Goal: Transaction & Acquisition: Purchase product/service

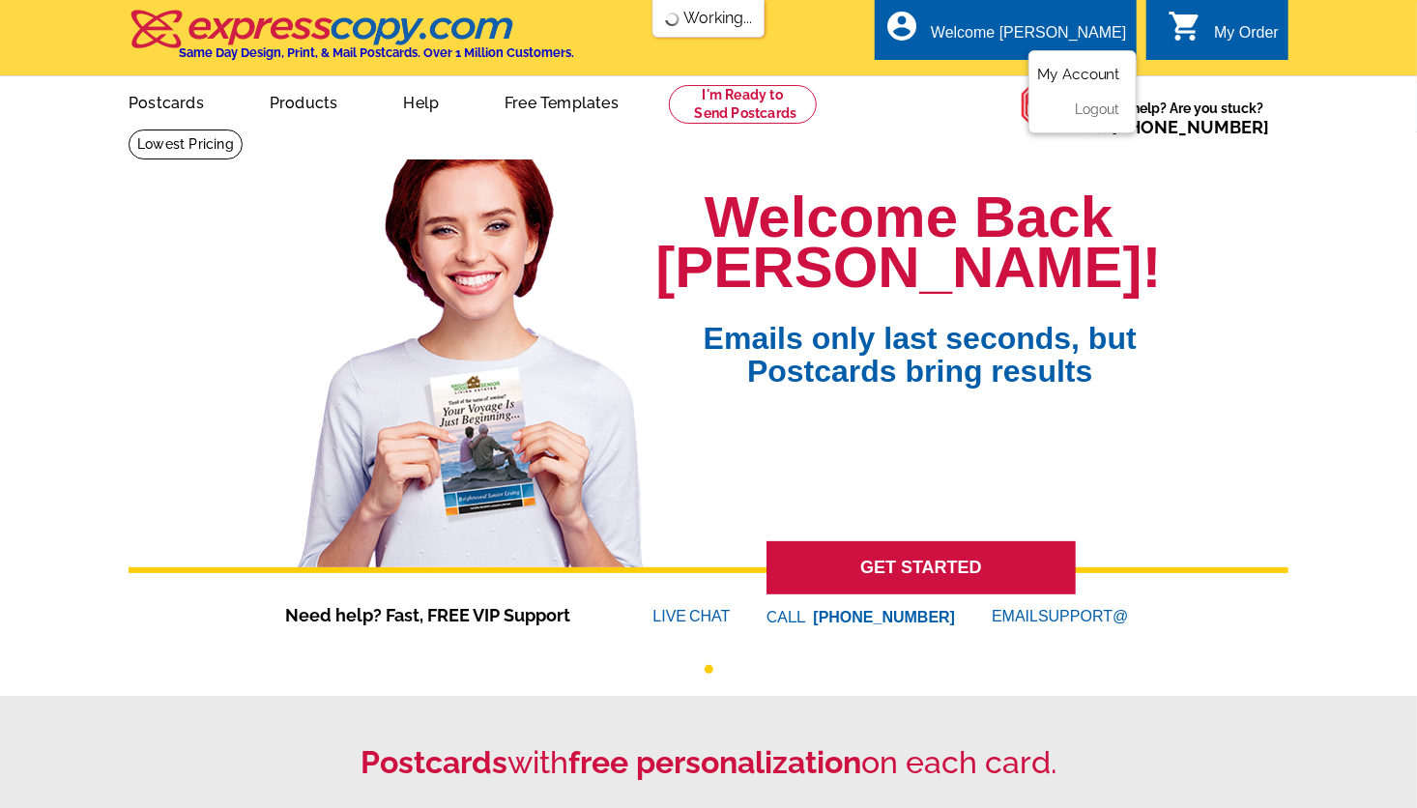
click at [1080, 77] on link "My Account" at bounding box center [1078, 74] width 83 height 17
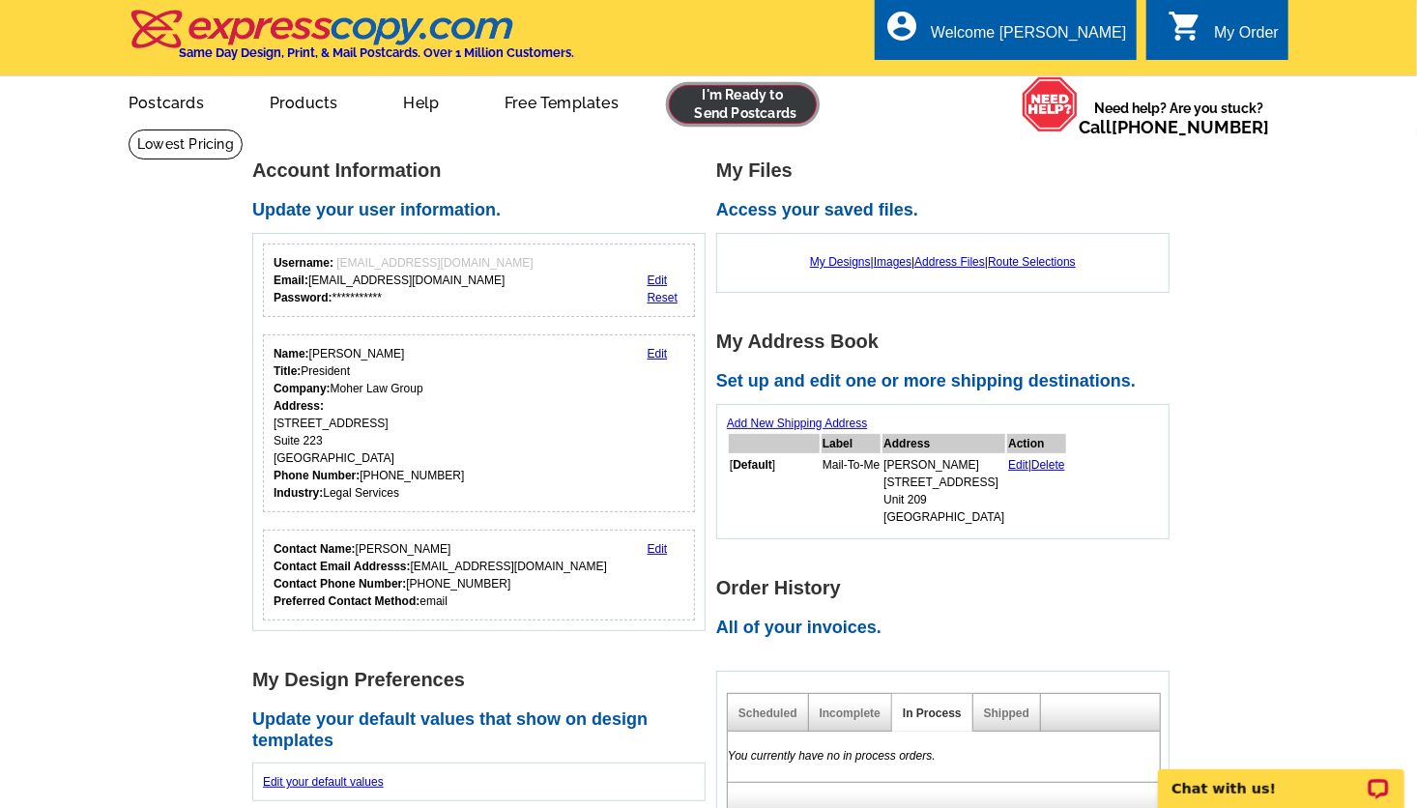
click at [724, 93] on link at bounding box center [743, 104] width 148 height 39
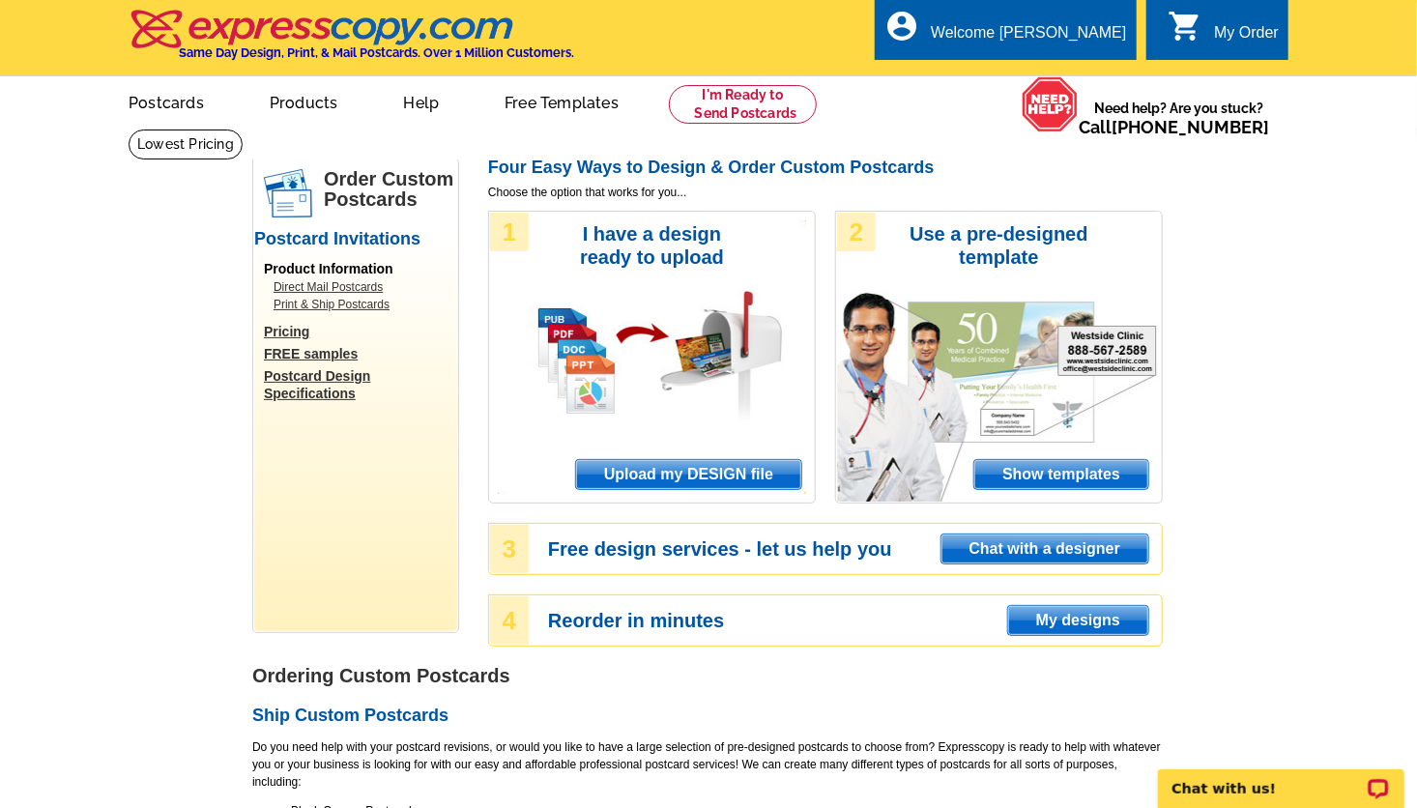
click at [644, 488] on span "Upload my DESIGN file" at bounding box center [688, 474] width 225 height 29
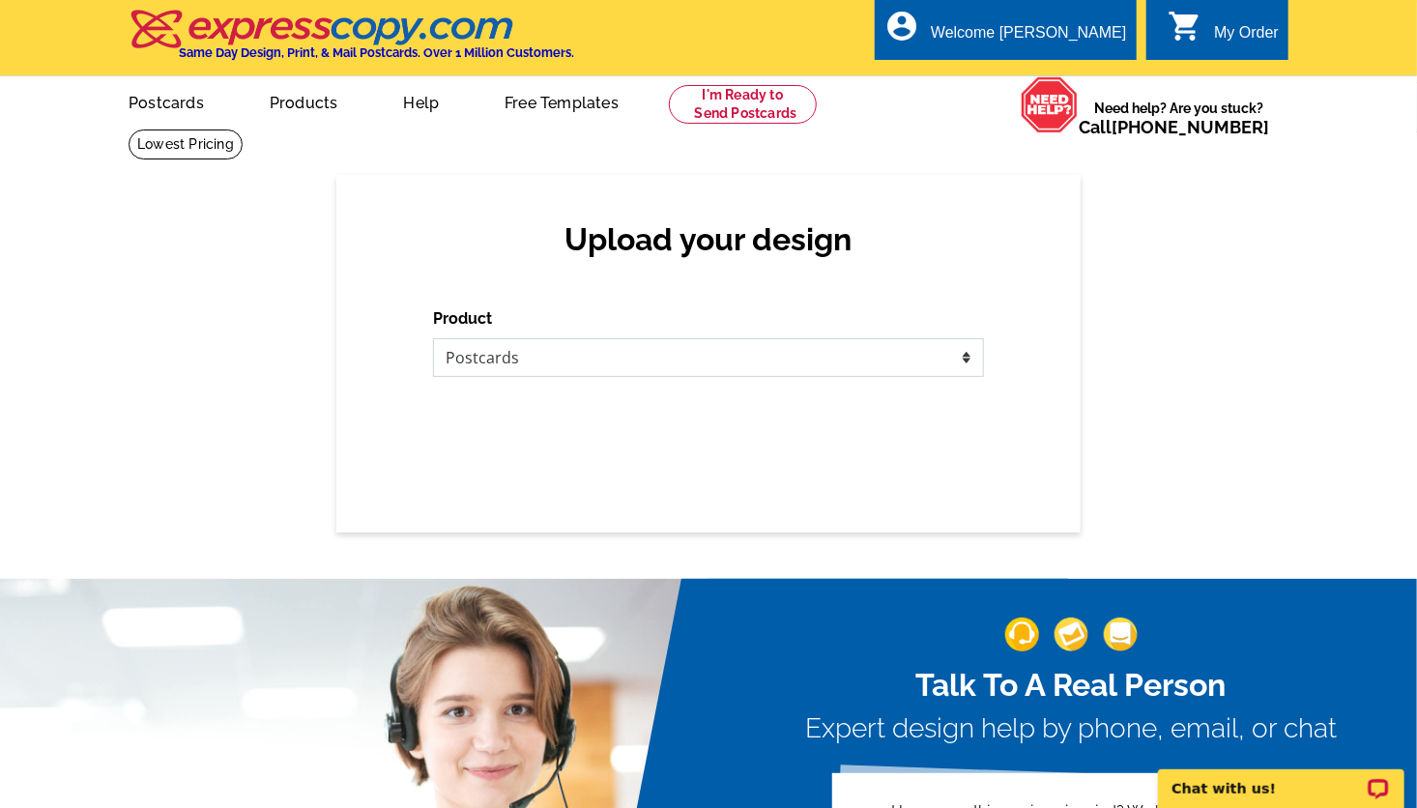
drag, startPoint x: 583, startPoint y: 345, endPoint x: 580, endPoint y: 428, distance: 83.2
click at [580, 377] on form "Product Please select the type of file... Postcards Business Cards Letters and …" at bounding box center [708, 342] width 551 height 70
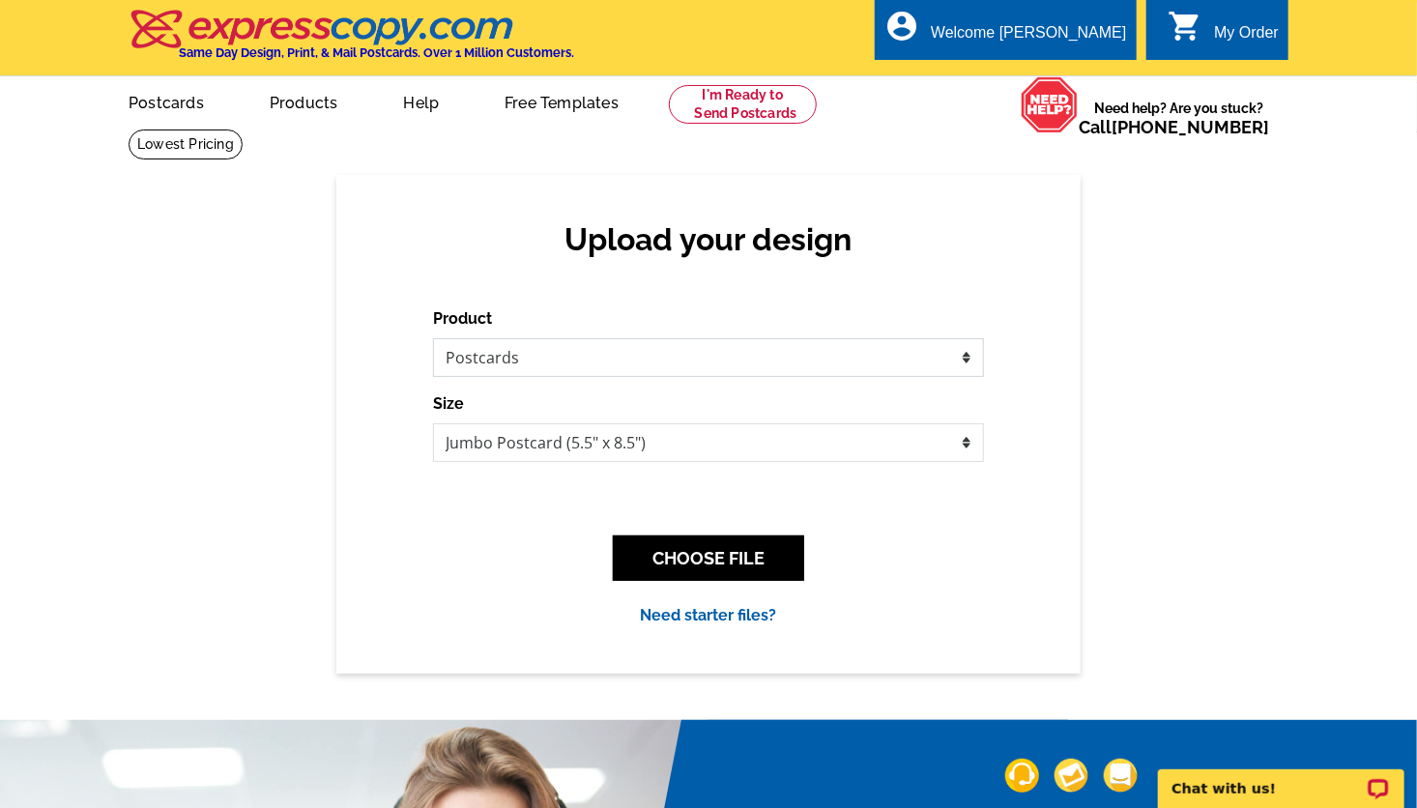
click at [433, 339] on select "Please select the type of file... Postcards Business Cards Letters and flyers G…" at bounding box center [708, 357] width 551 height 39
click at [639, 570] on button "CHOOSE FILE" at bounding box center [708, 558] width 191 height 45
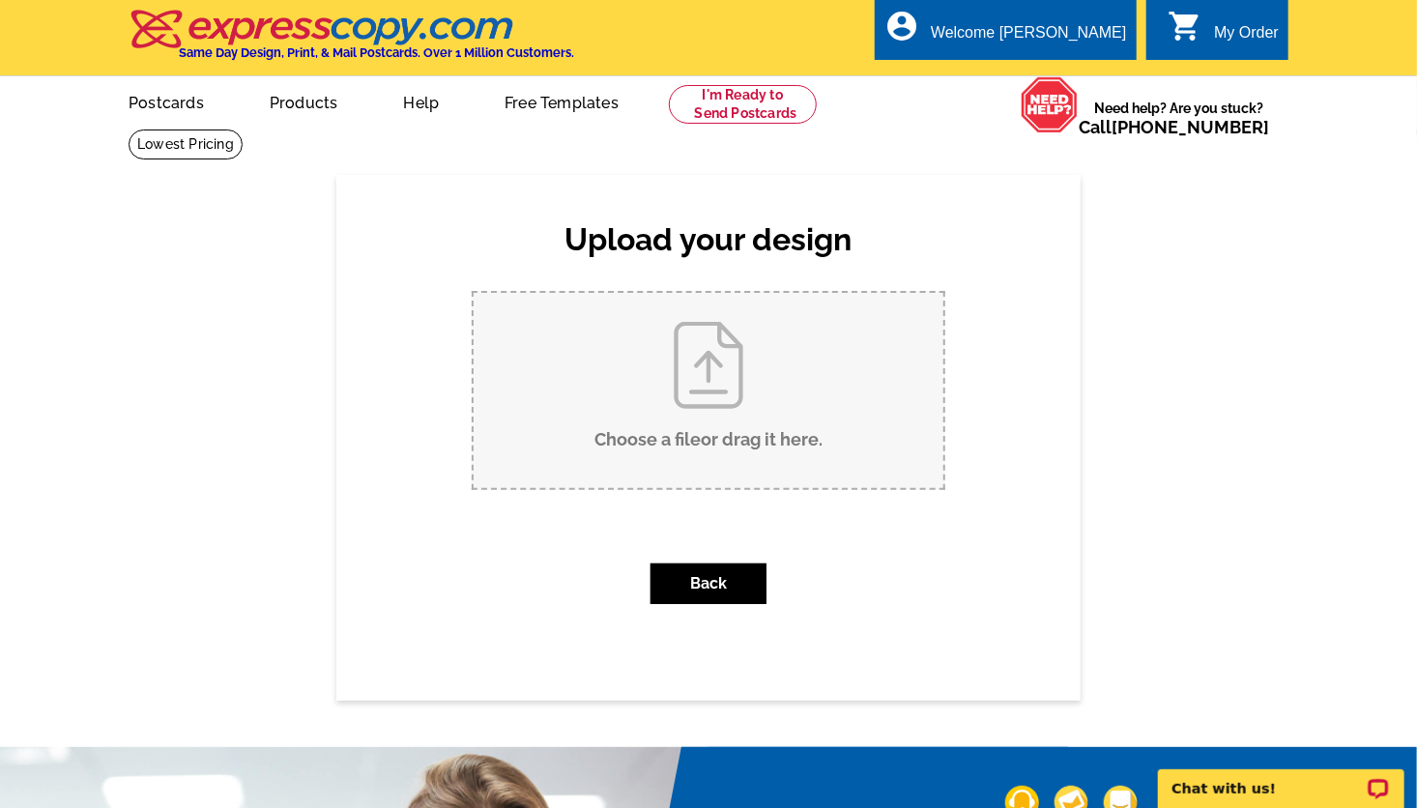
click at [672, 383] on input "Choose a file or drag it here ." at bounding box center [709, 390] width 470 height 195
type input "C:\fakepath\am2025b_hybrid (3).pdf"
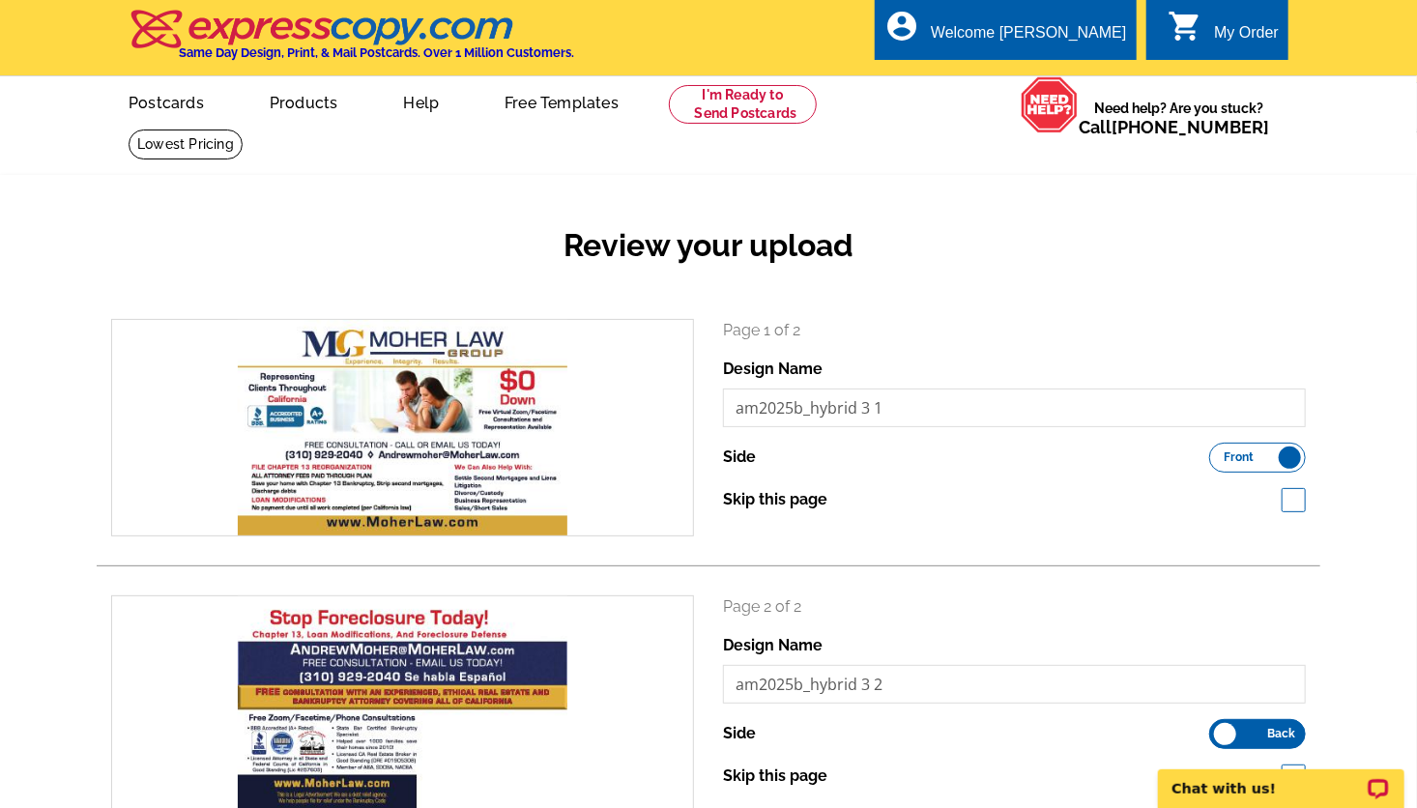
scroll to position [707, 0]
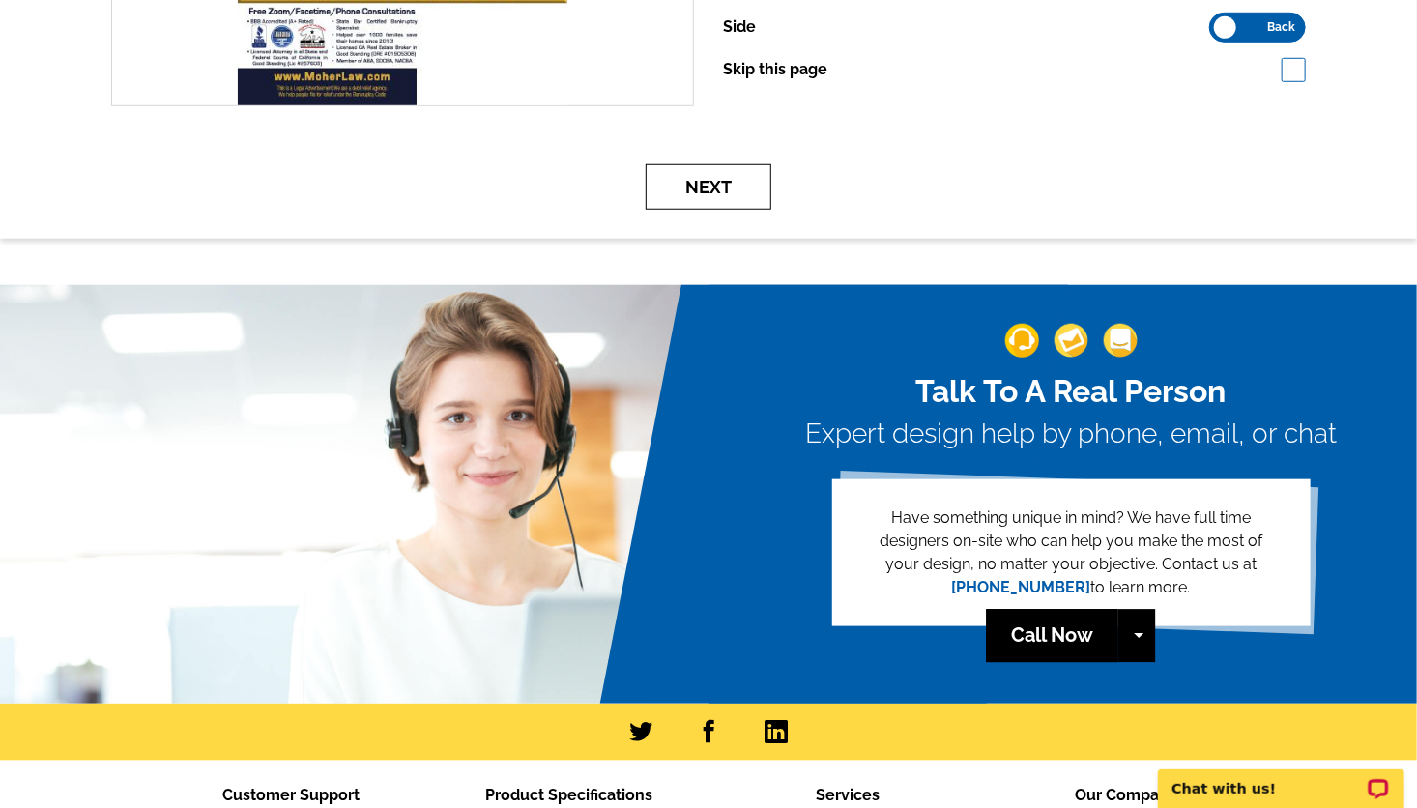
click at [710, 201] on button "Next" at bounding box center [709, 186] width 126 height 45
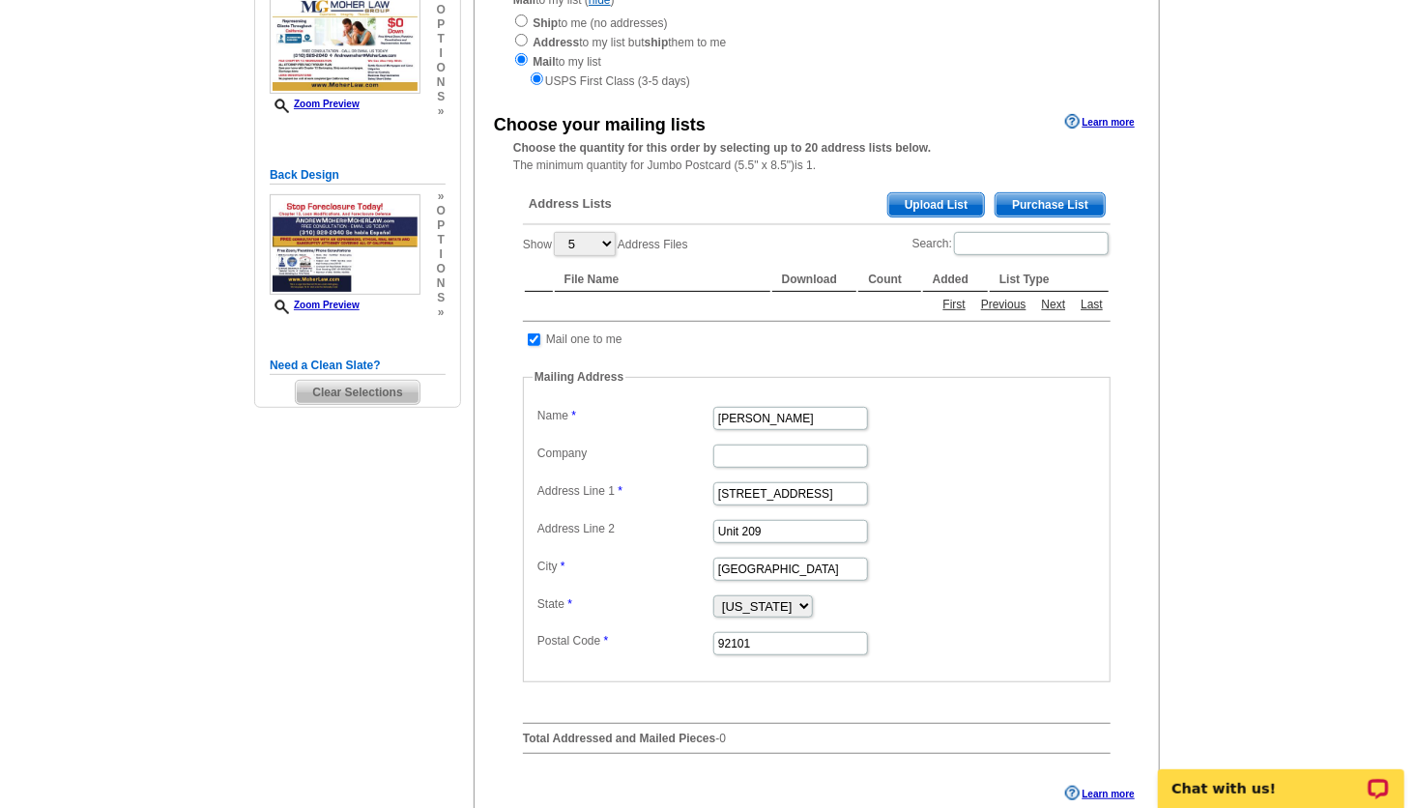
scroll to position [267, 0]
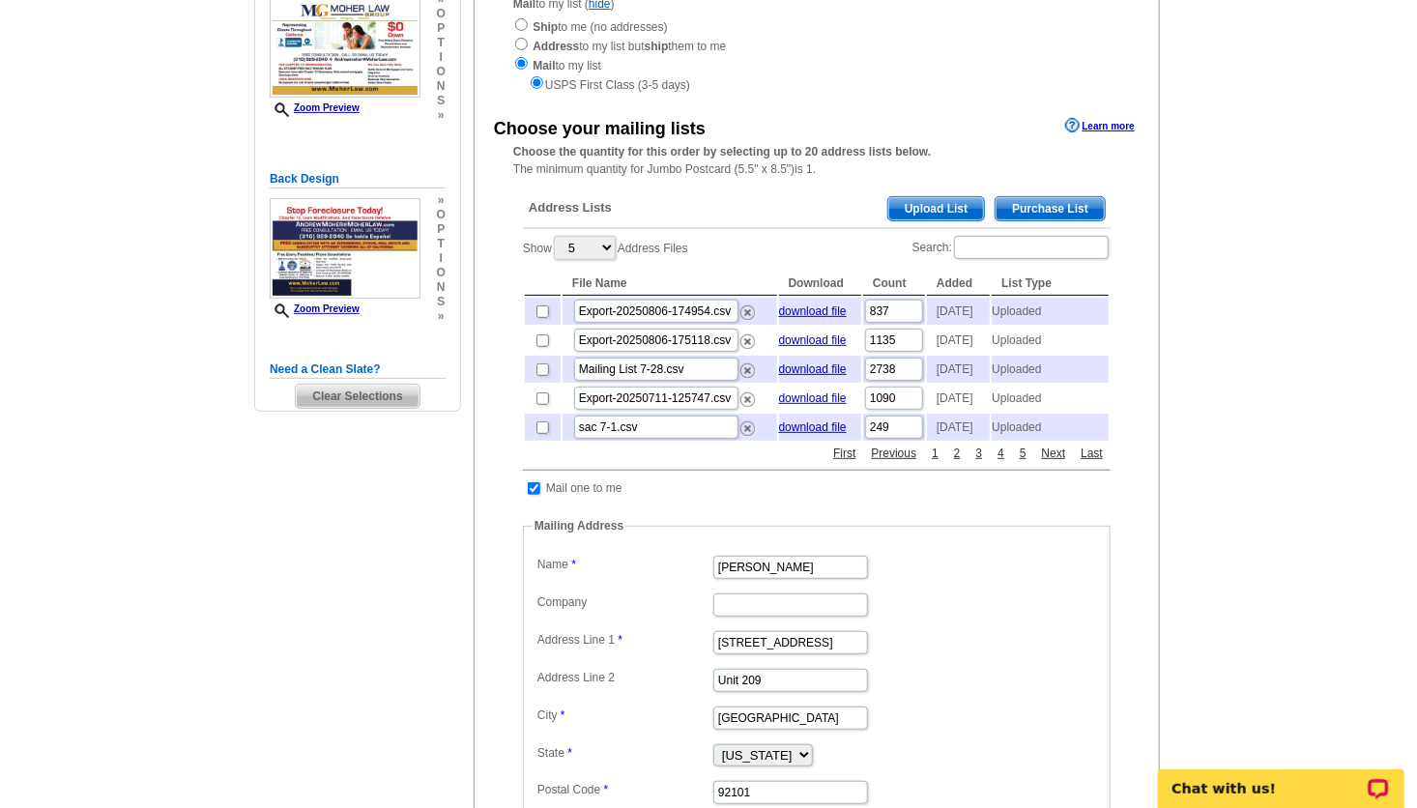
click at [948, 213] on span "Upload List" at bounding box center [937, 208] width 96 height 23
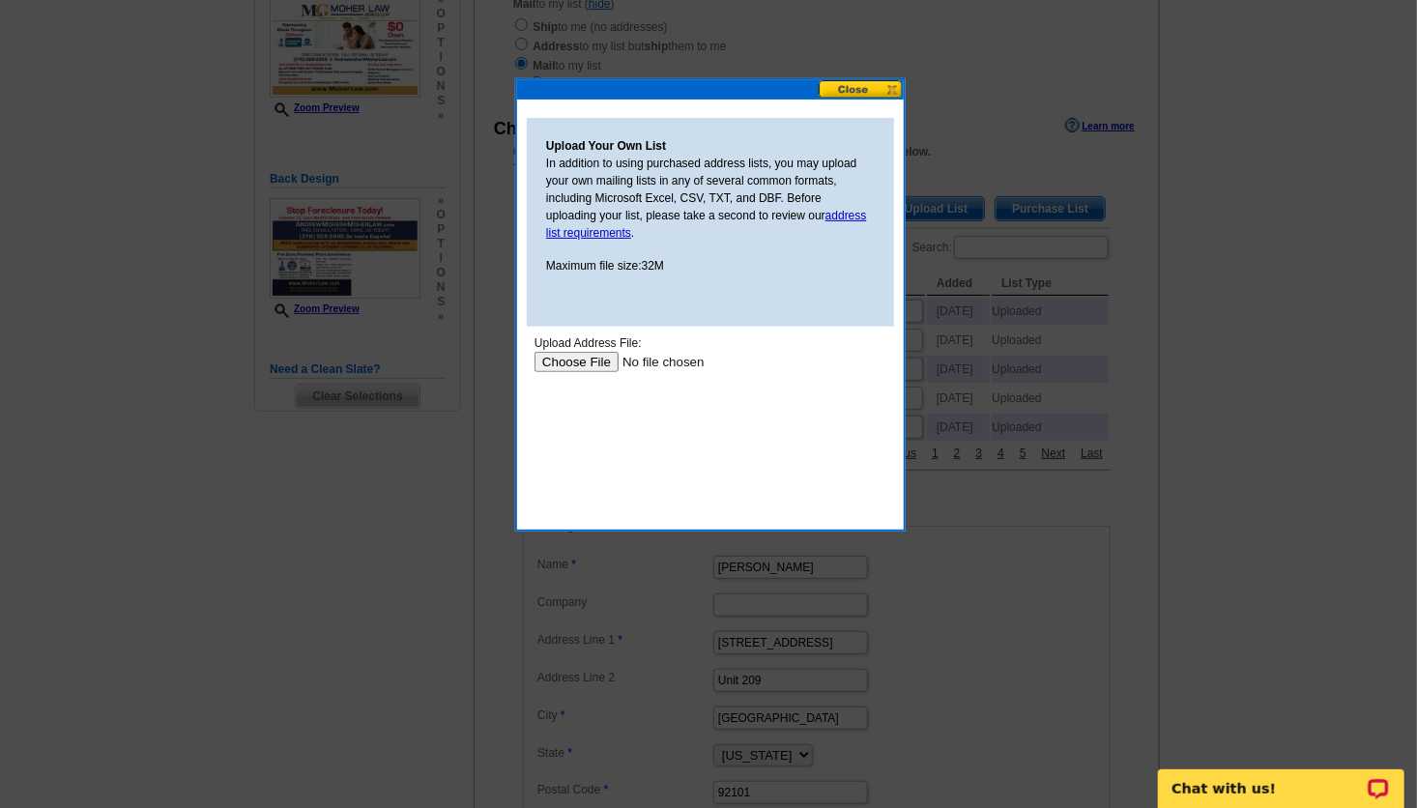
scroll to position [0, 0]
click at [592, 354] on input "file" at bounding box center [656, 361] width 245 height 20
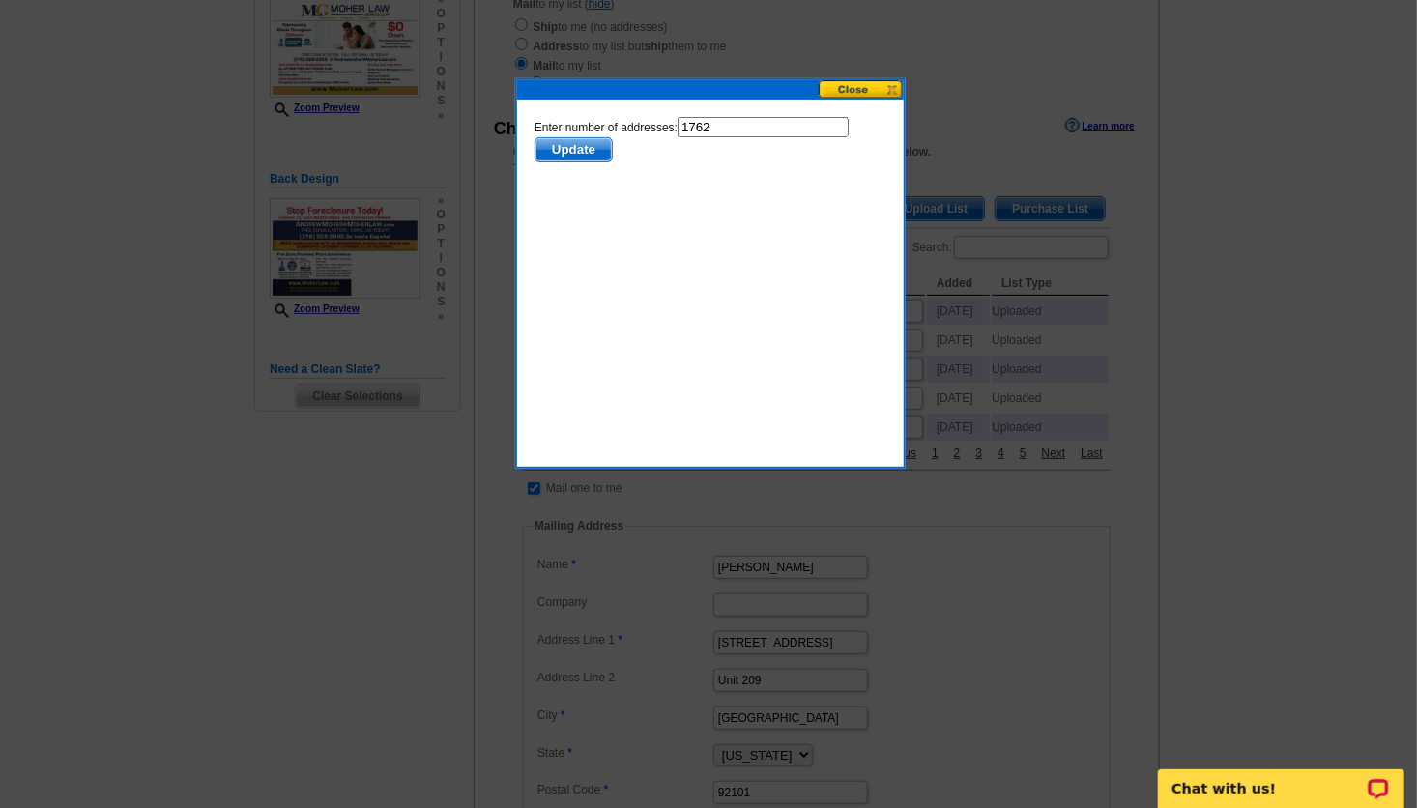
click at [565, 154] on span "Update" at bounding box center [573, 148] width 76 height 23
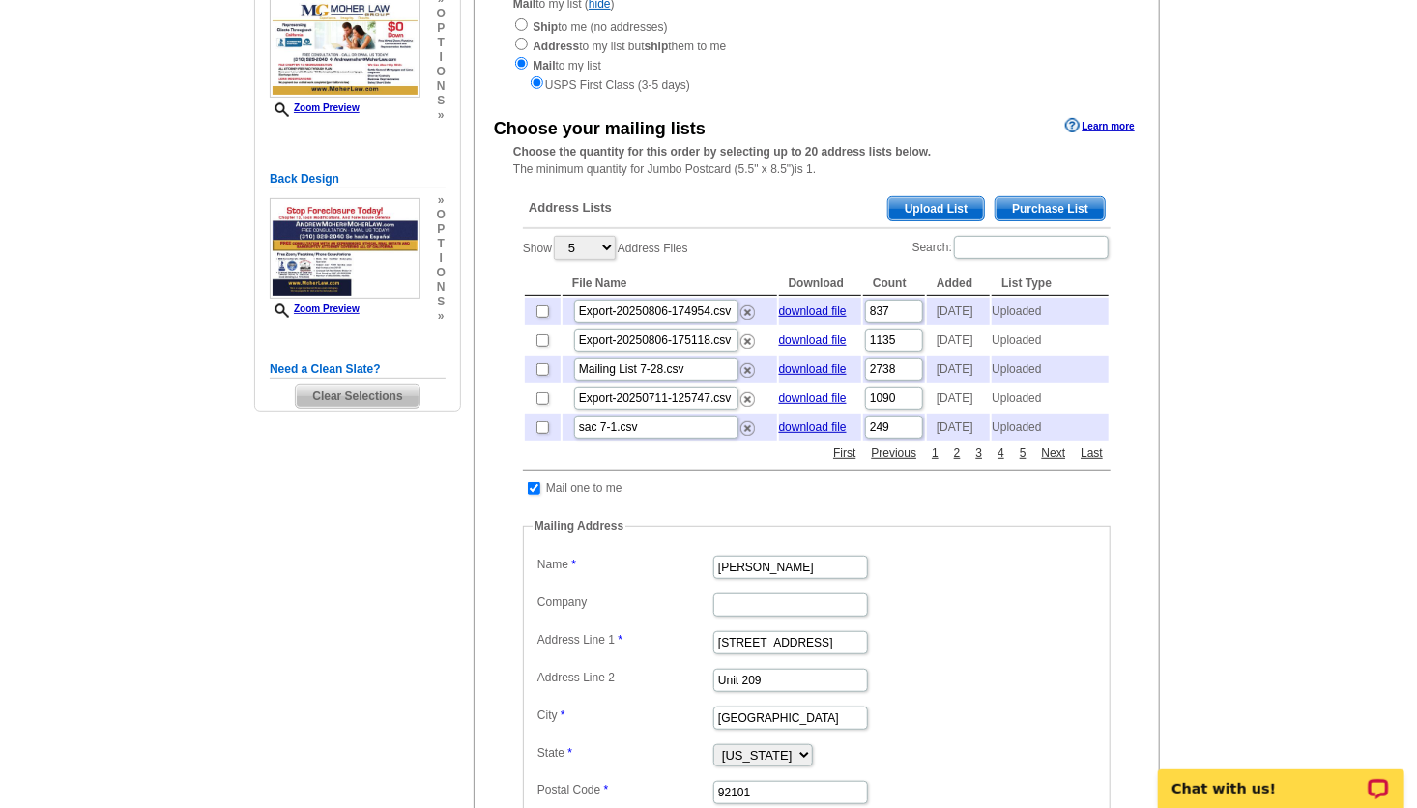
scroll to position [65, 0]
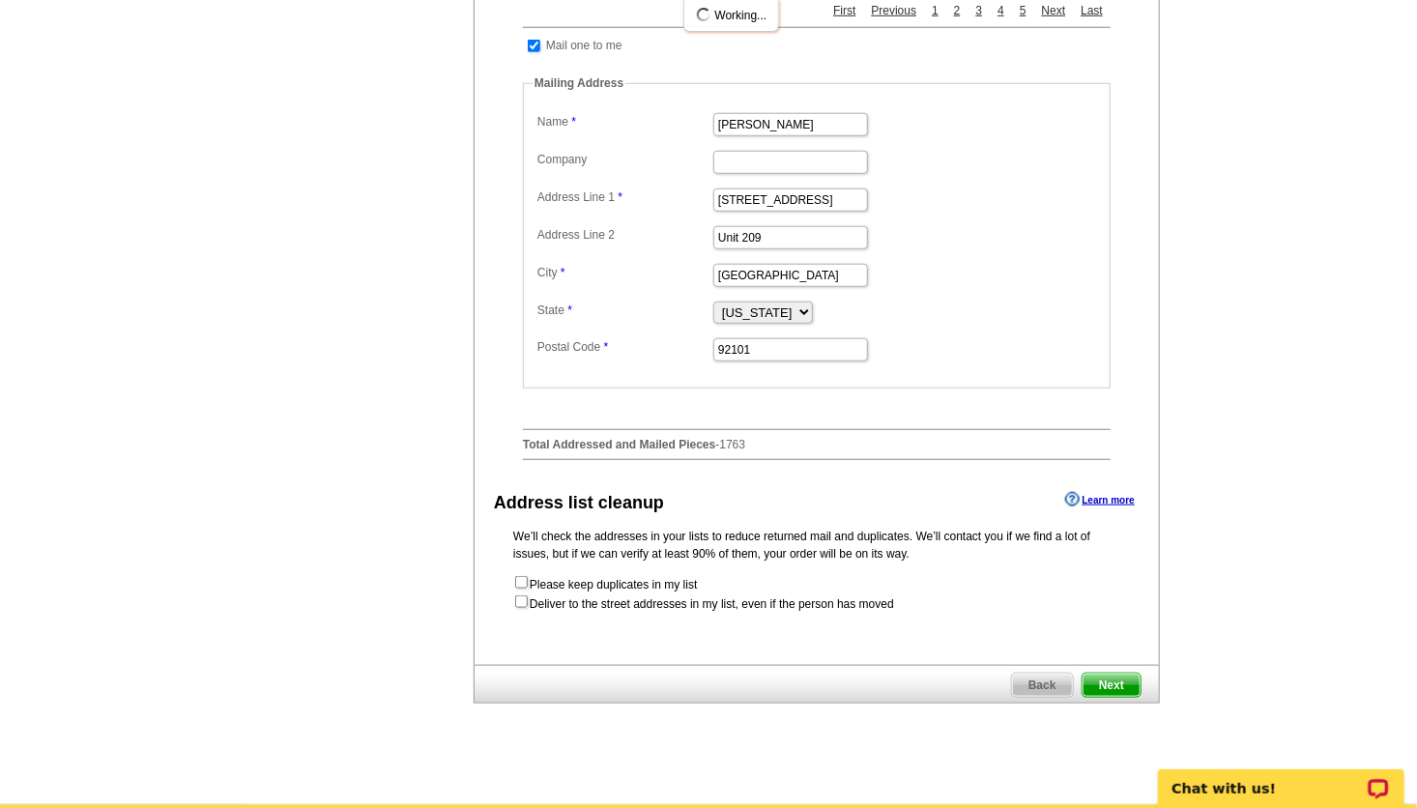
scroll to position [891, 0]
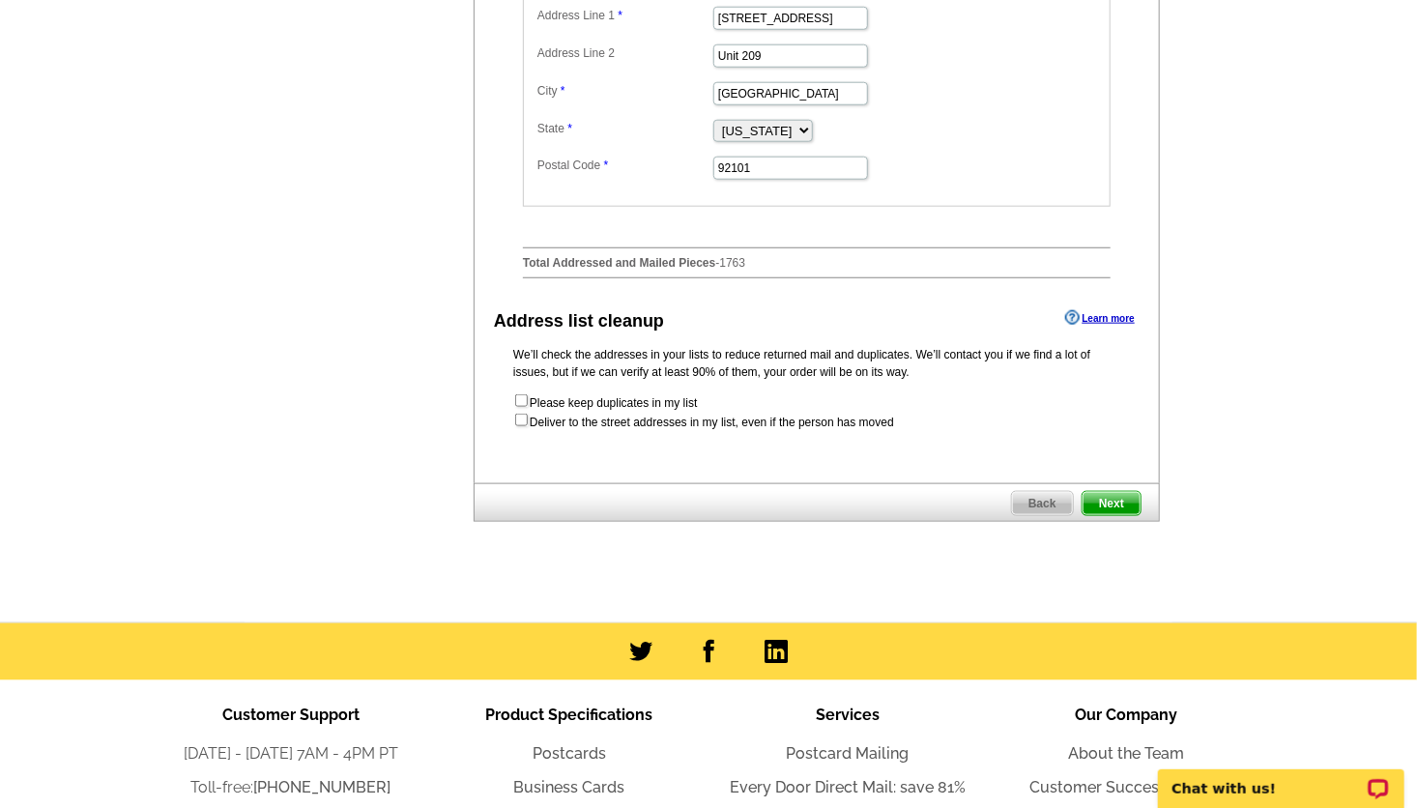
click at [1130, 515] on span "Next" at bounding box center [1112, 503] width 58 height 23
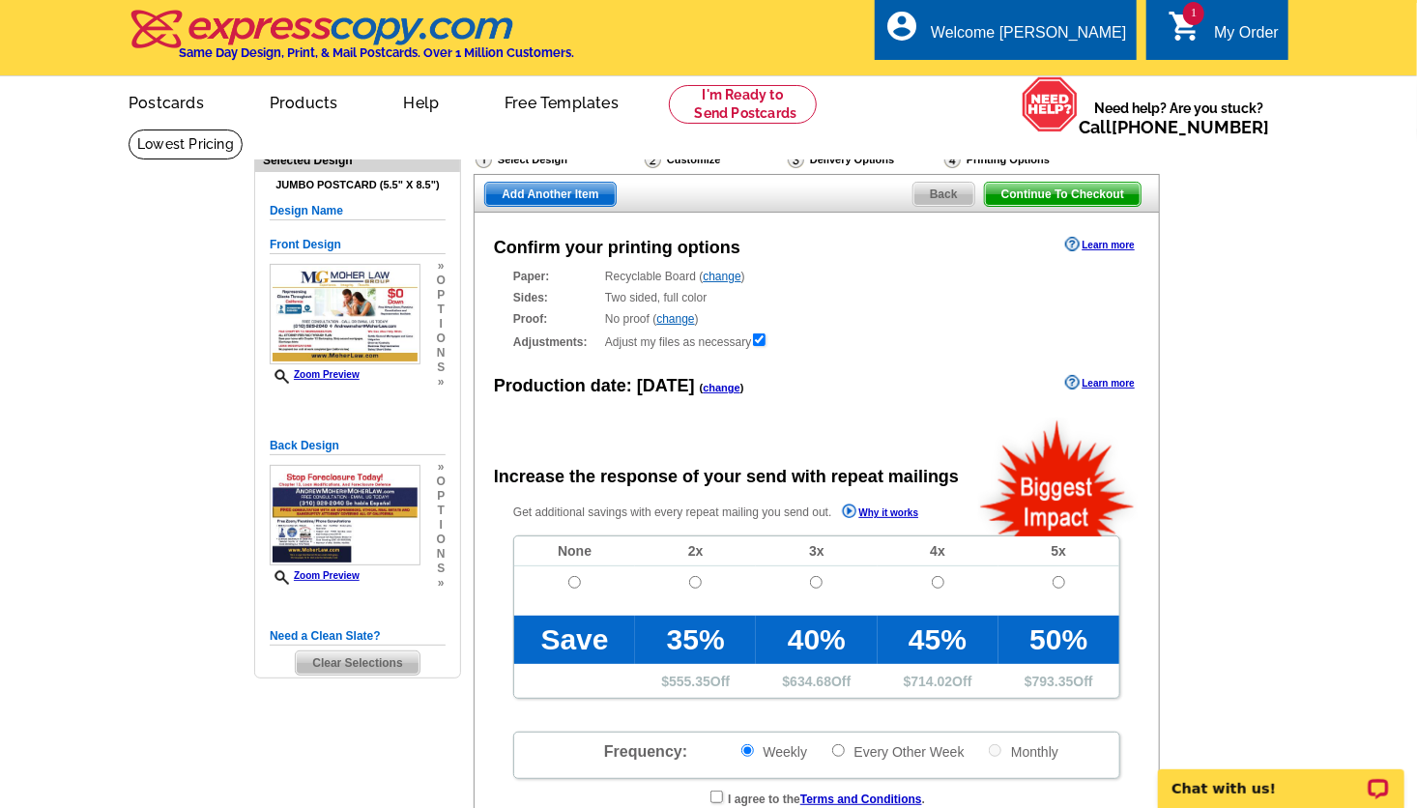
radio input "false"
click at [538, 187] on span "Add Another Item" at bounding box center [550, 194] width 130 height 23
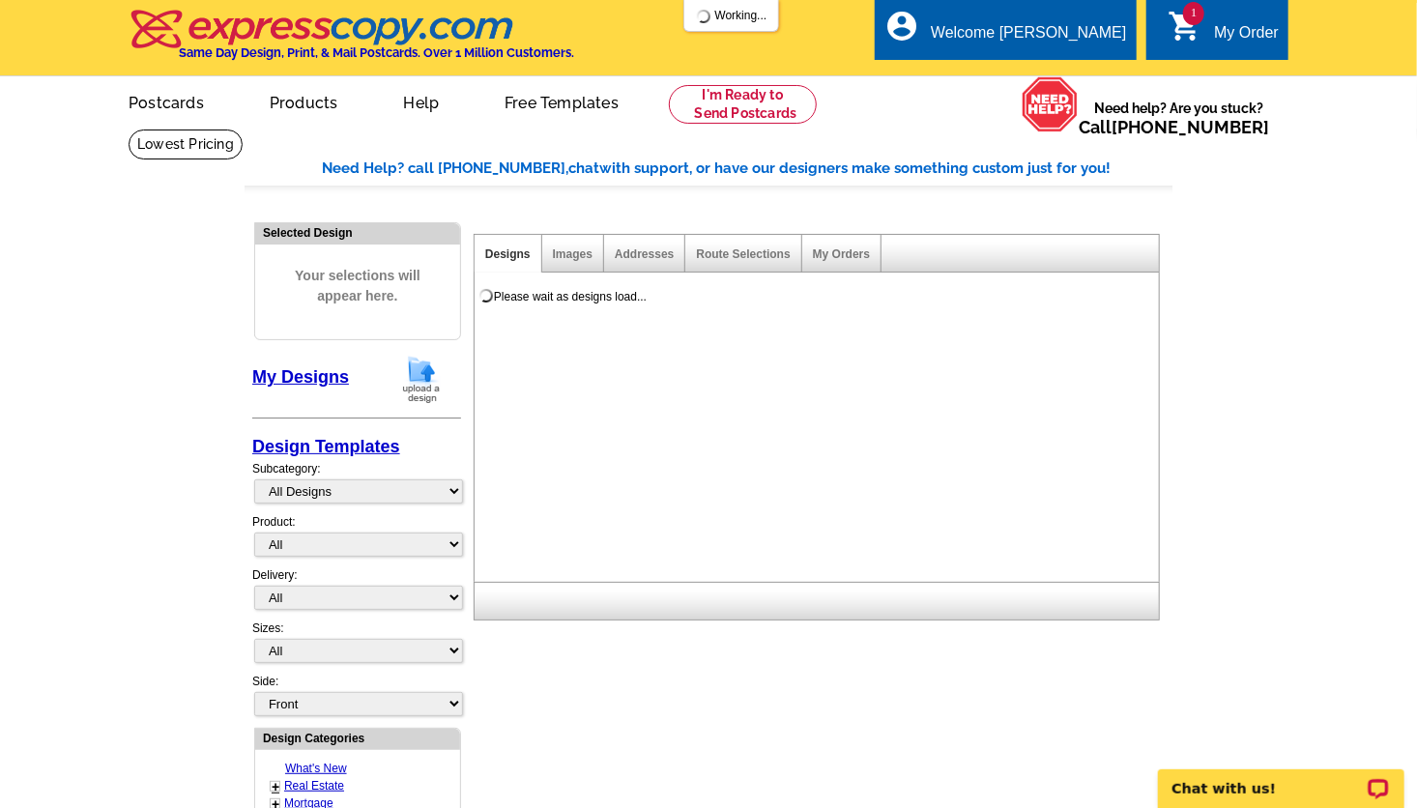
click at [419, 383] on img at bounding box center [421, 379] width 50 height 49
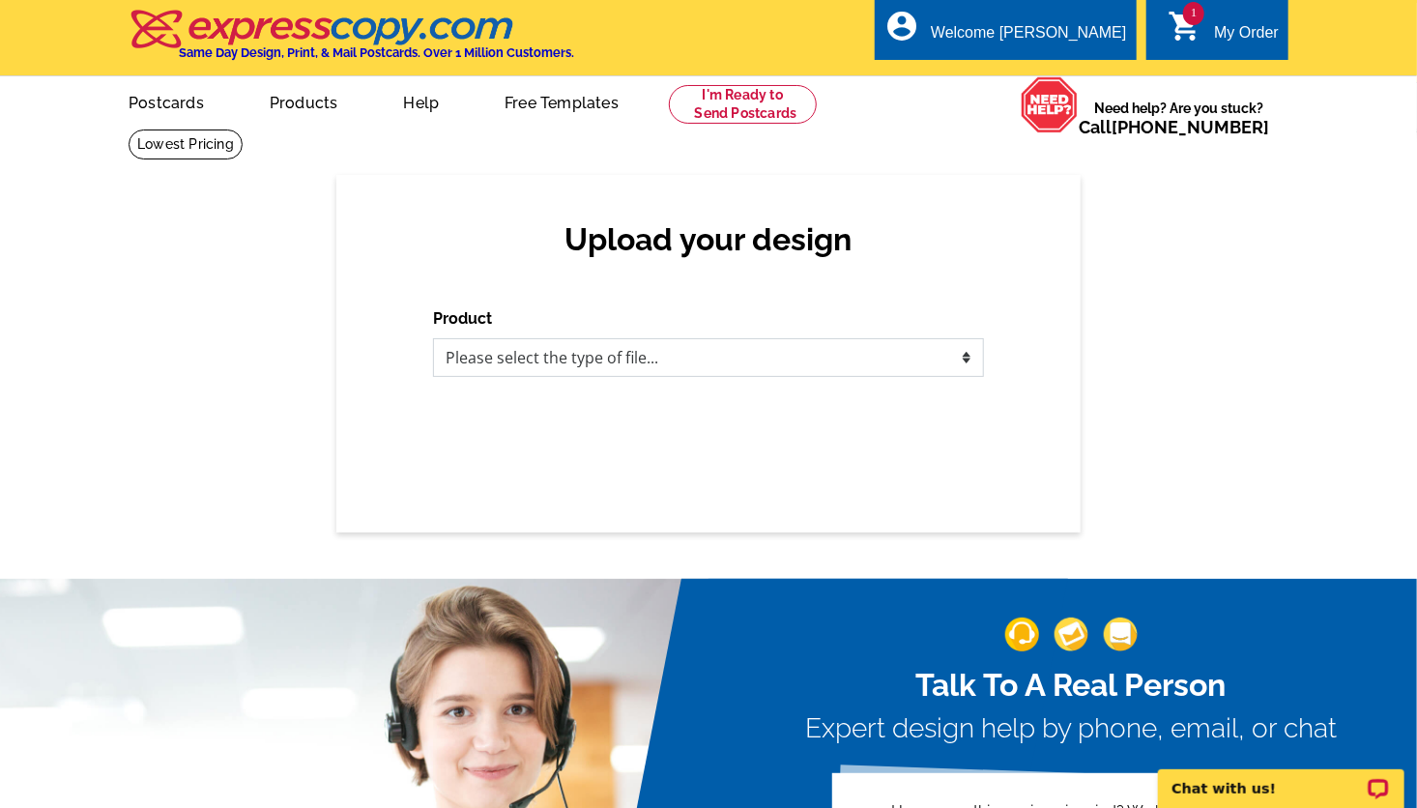
click at [475, 355] on select "Please select the type of file... Postcards Business Cards Letters and flyers G…" at bounding box center [708, 357] width 551 height 39
select select "1"
click at [433, 339] on select "Please select the type of file... Postcards Business Cards Letters and flyers G…" at bounding box center [708, 357] width 551 height 39
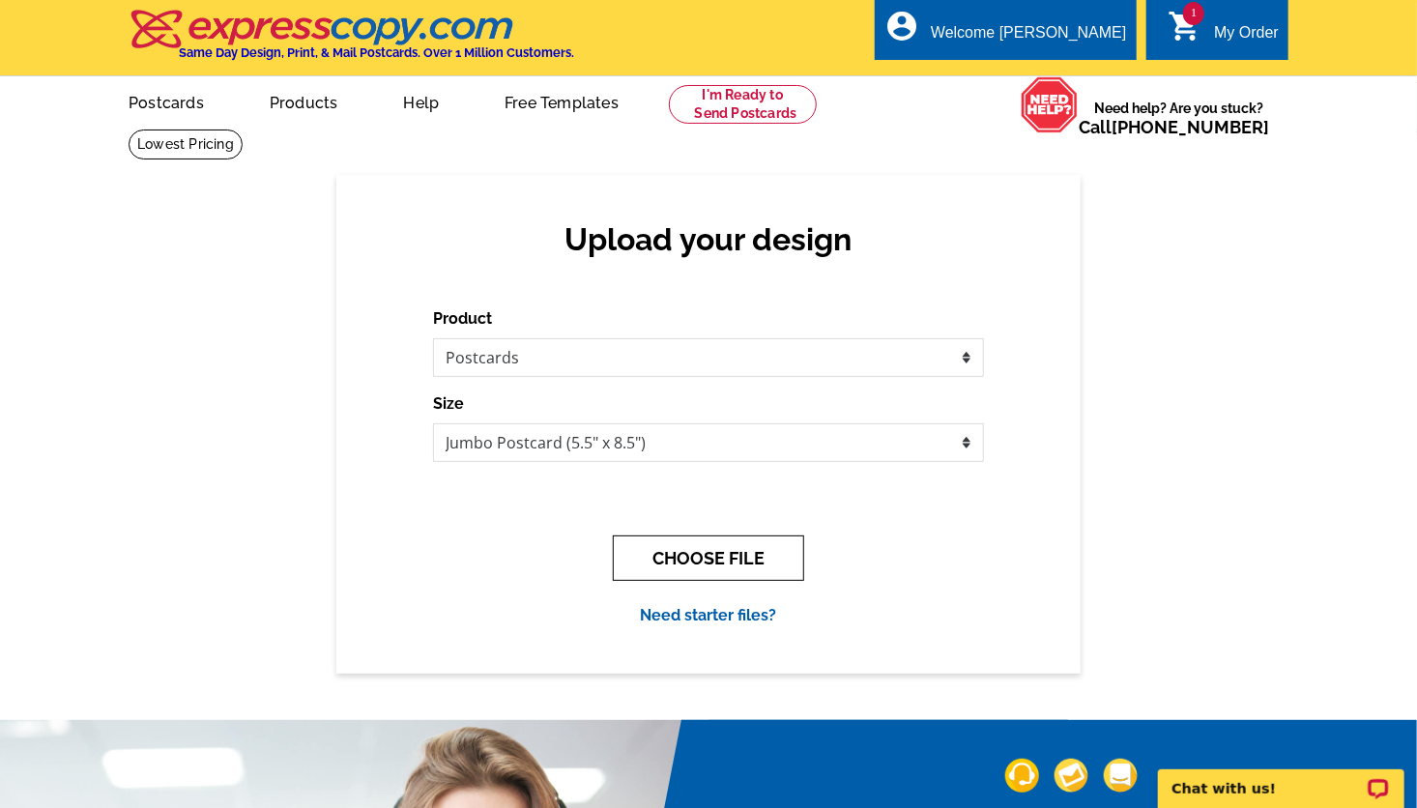
click at [701, 579] on button "CHOOSE FILE" at bounding box center [708, 558] width 191 height 45
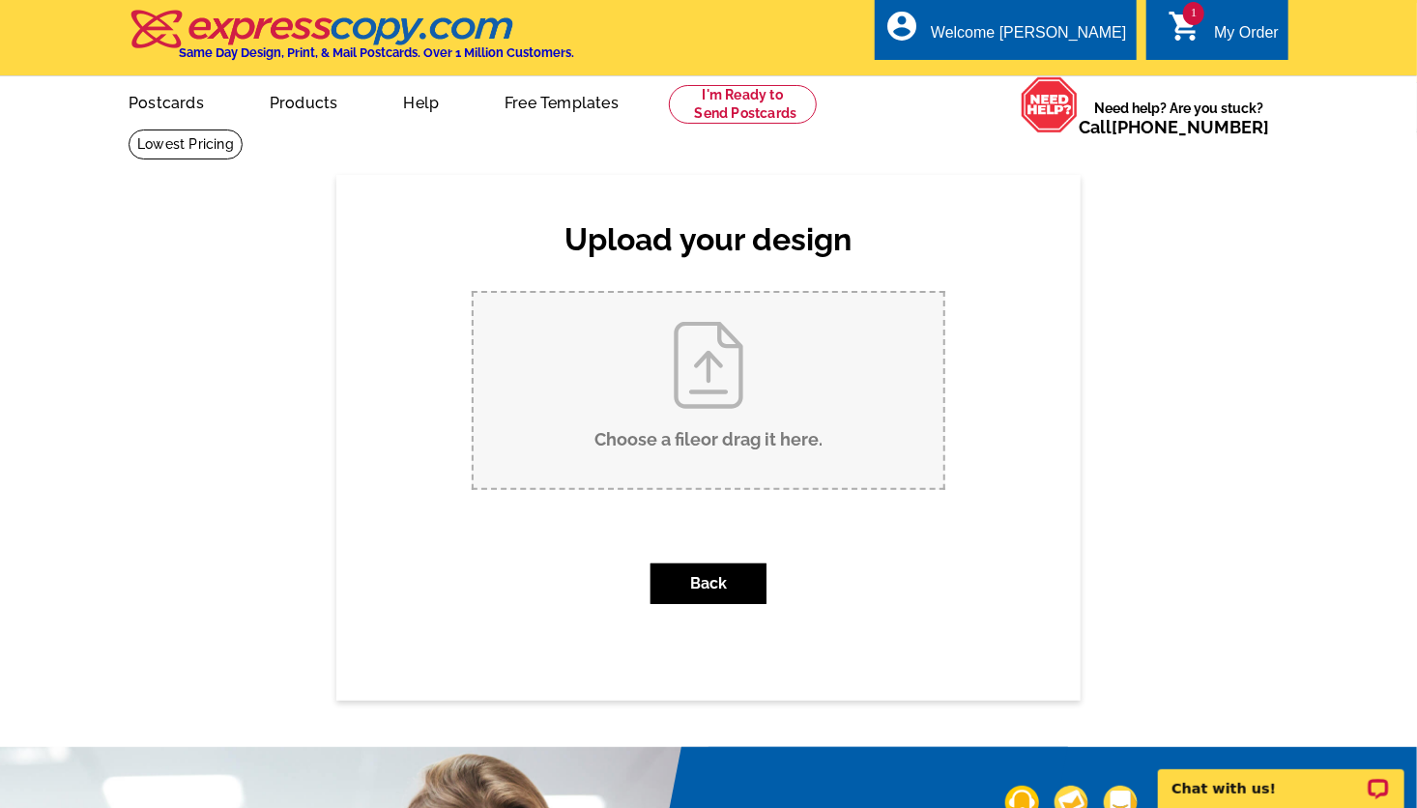
click at [686, 390] on input "Choose a file or drag it here ." at bounding box center [709, 390] width 470 height 195
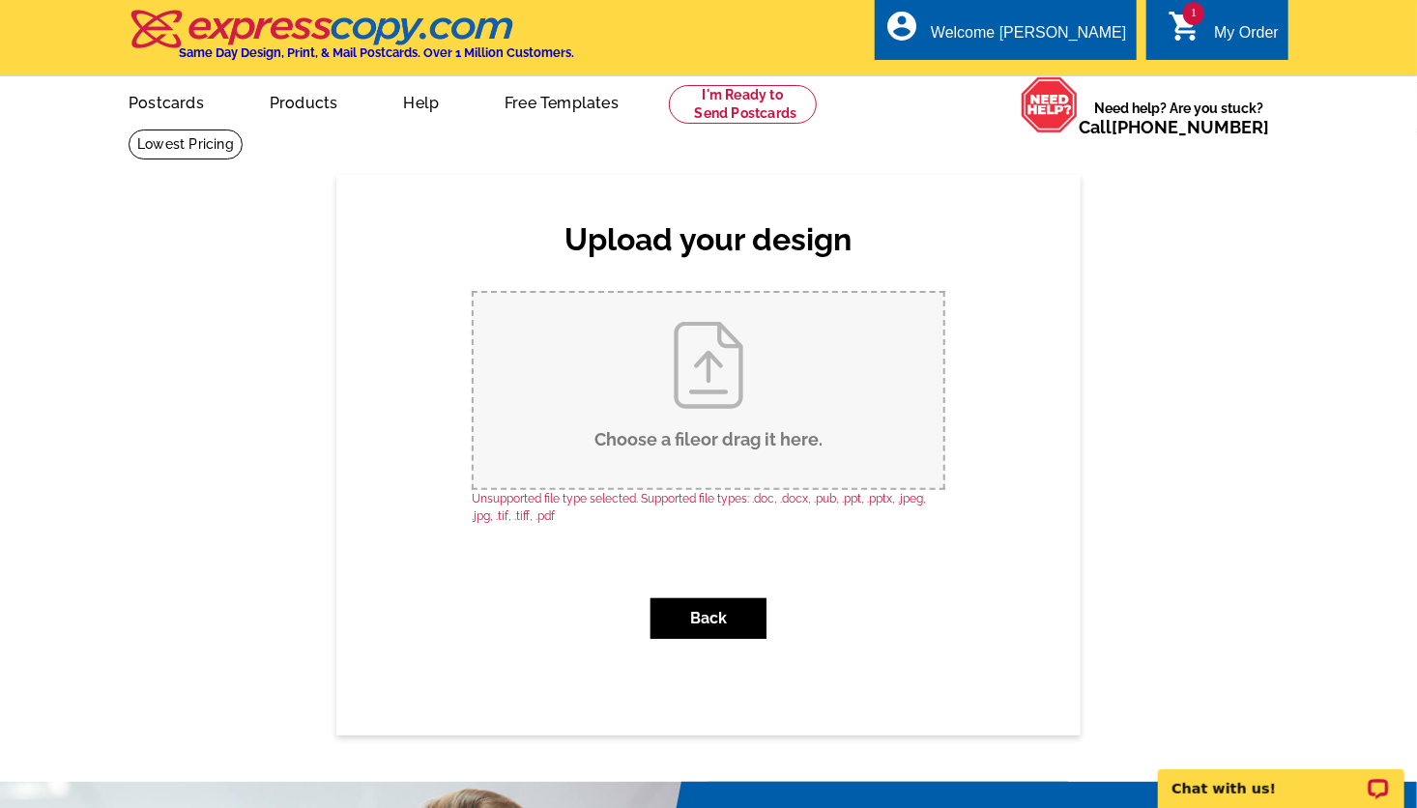
click at [600, 406] on input "Choose a file or drag it here ." at bounding box center [709, 390] width 470 height 195
type input "C:\fakepath\am2025a_babc-foreclosureOak.pdf"
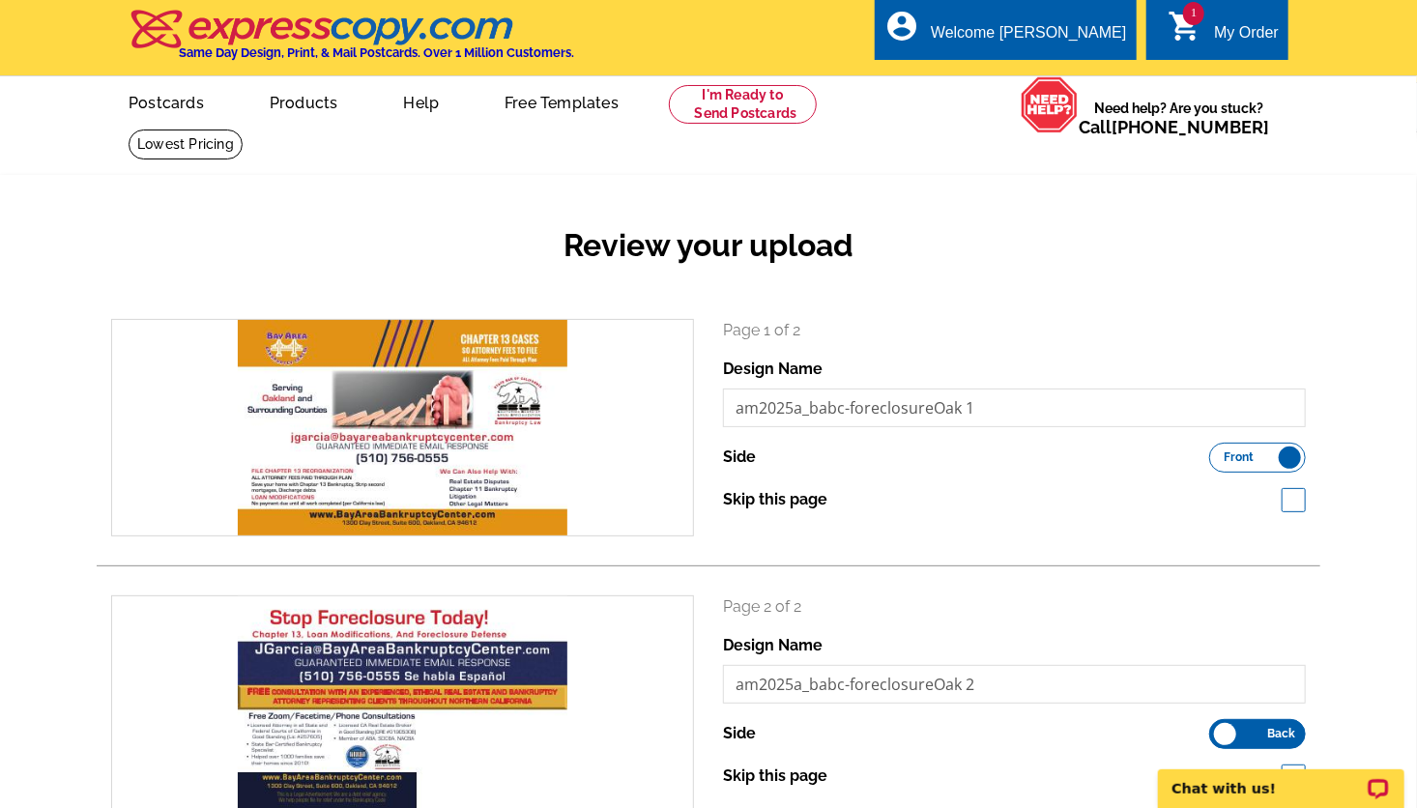
scroll to position [707, 0]
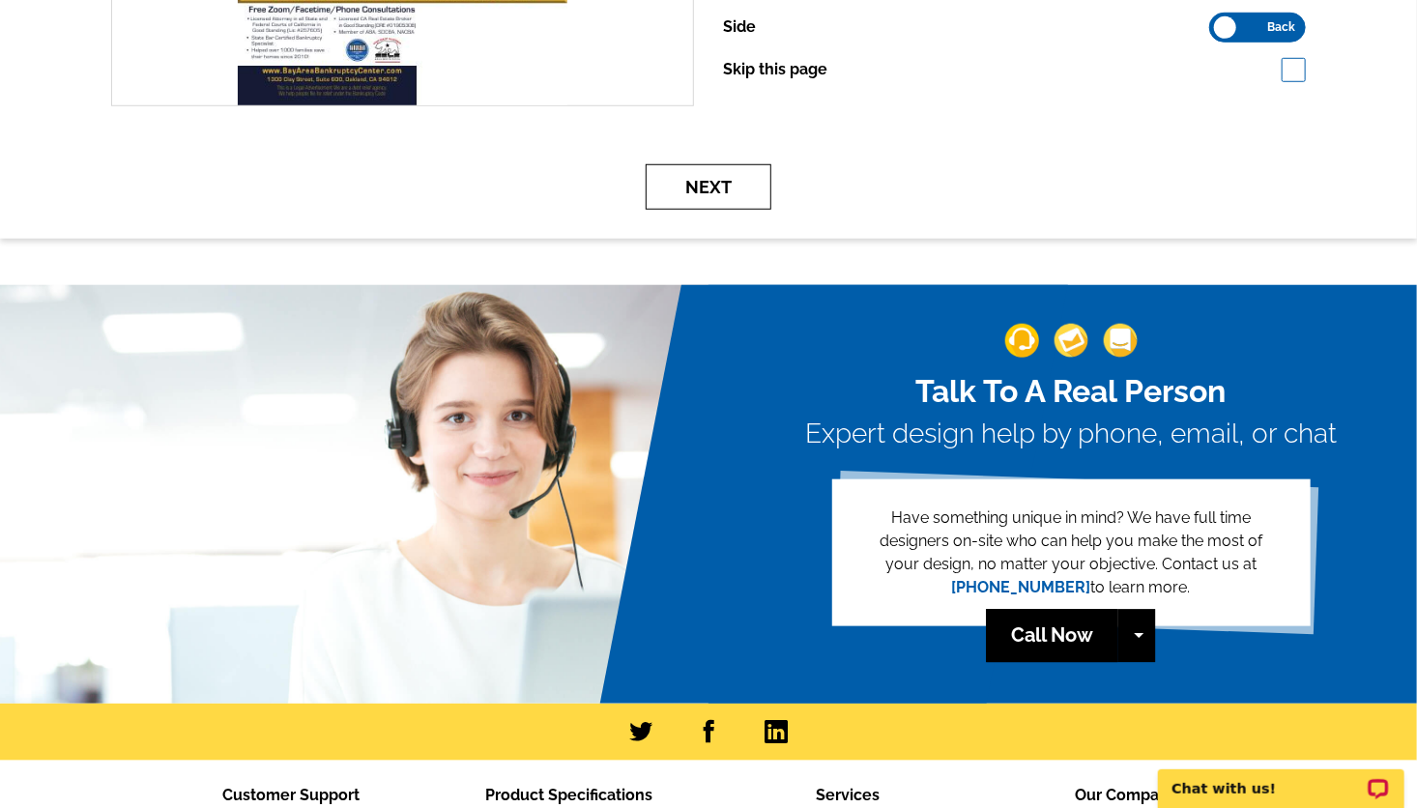
click at [720, 185] on button "Next" at bounding box center [709, 186] width 126 height 45
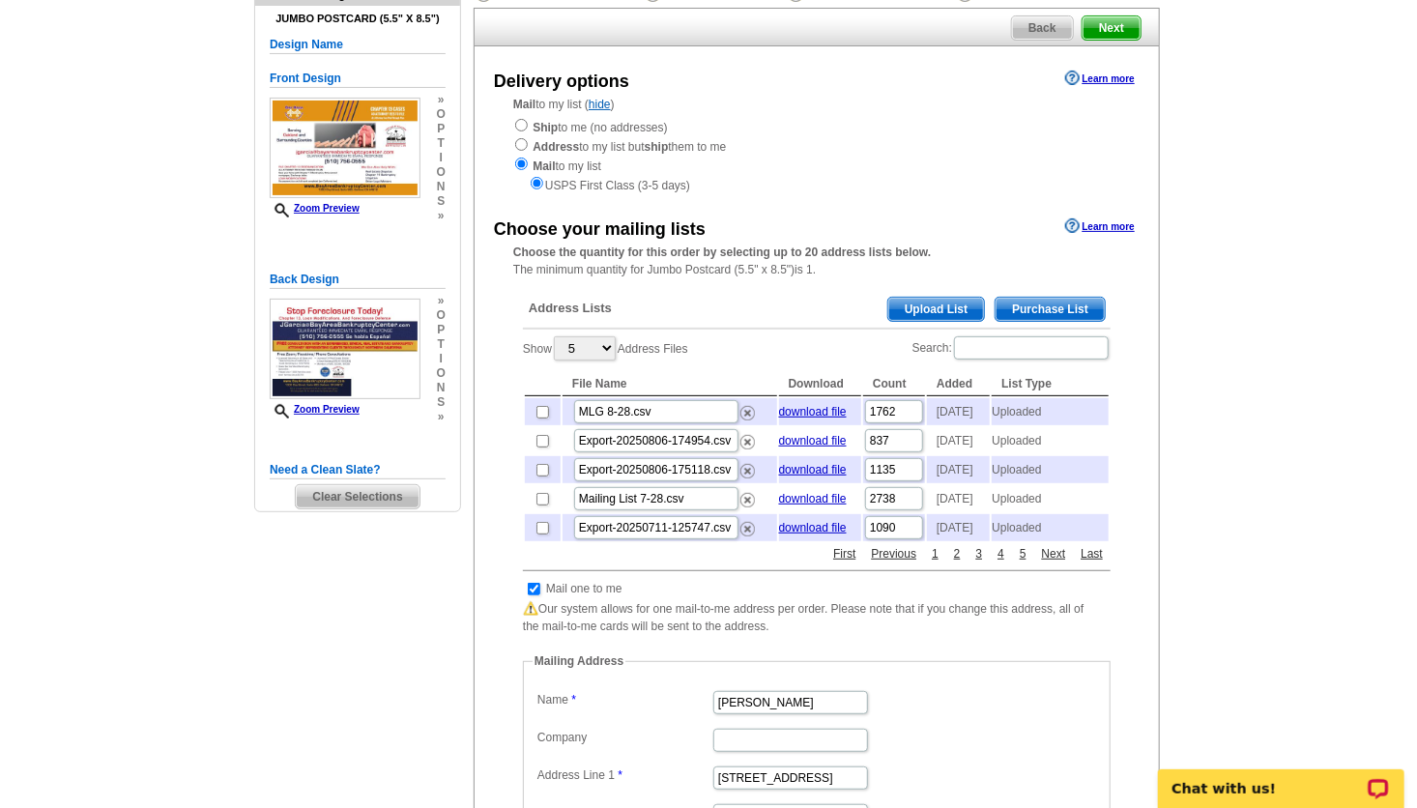
scroll to position [178, 0]
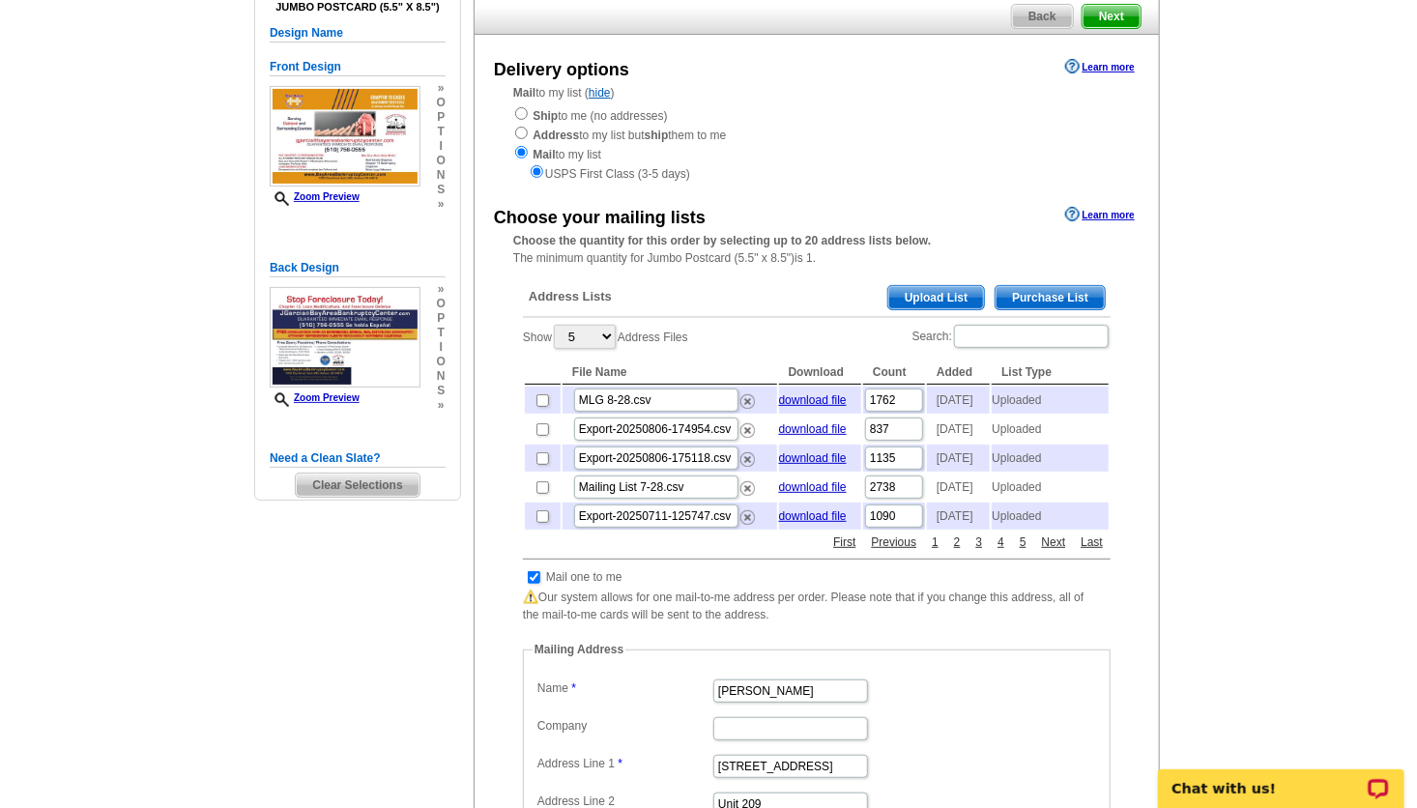
click at [896, 295] on span "Upload List" at bounding box center [937, 297] width 96 height 23
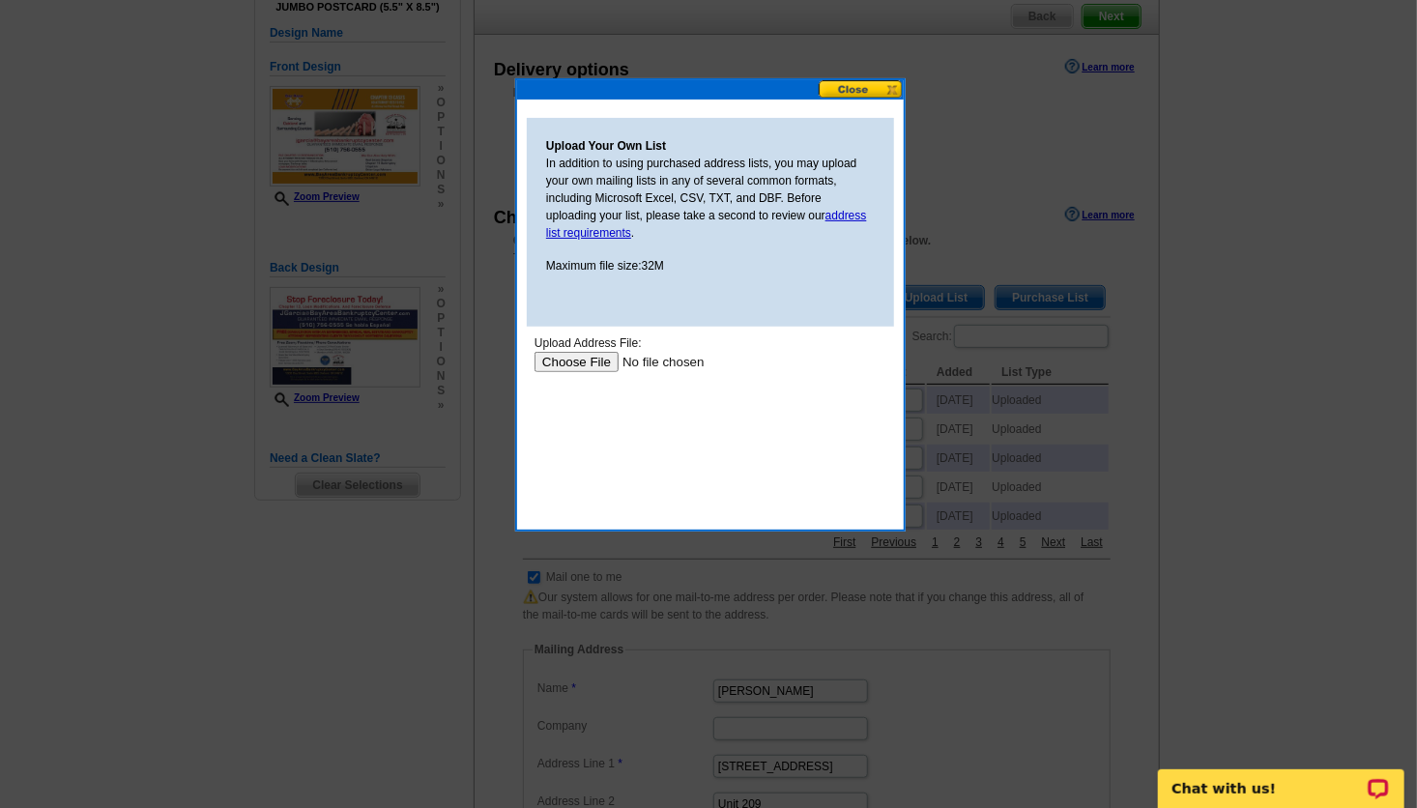
scroll to position [0, 0]
click at [598, 365] on input "file" at bounding box center [656, 361] width 245 height 20
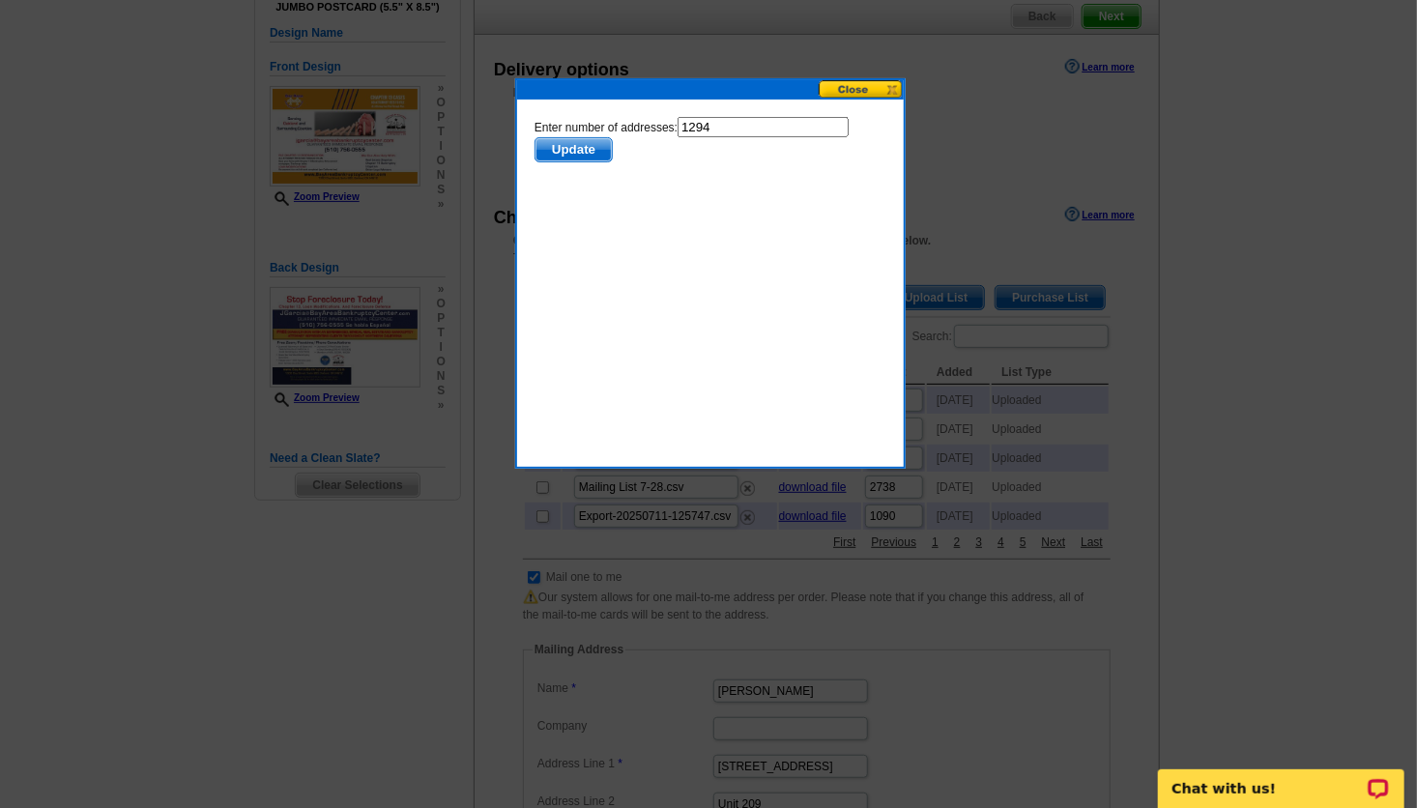
click at [594, 150] on span "Update" at bounding box center [573, 148] width 76 height 23
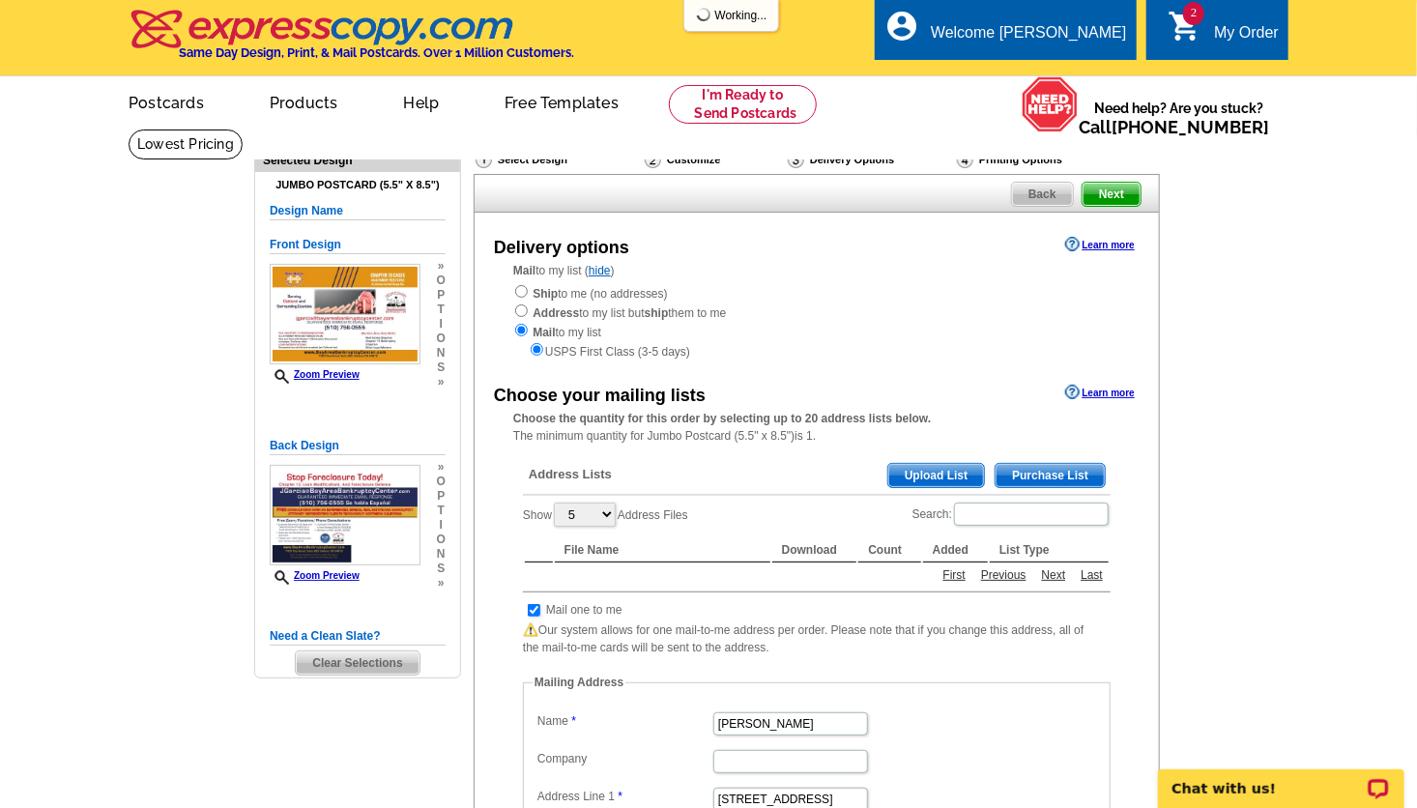
scroll to position [889, 0]
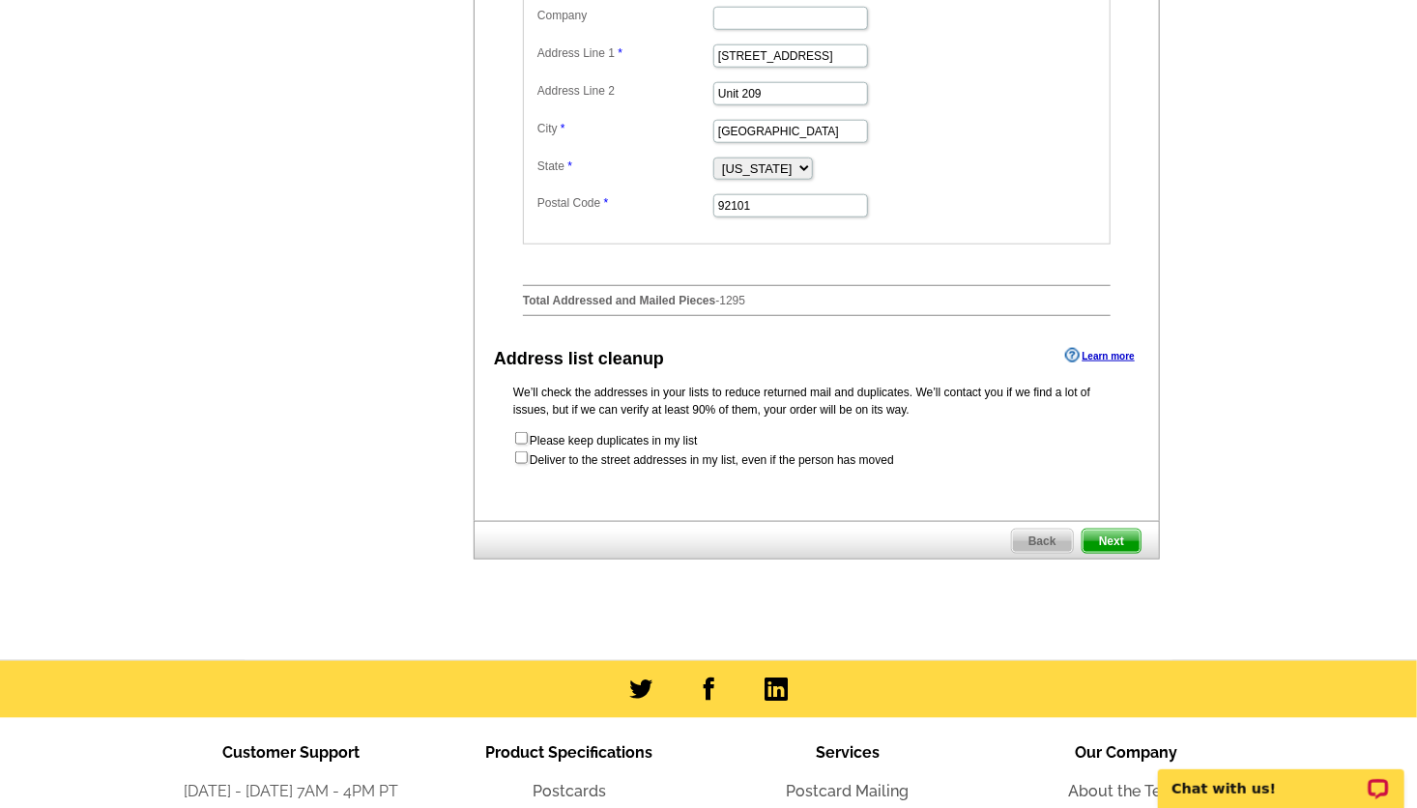
click at [1124, 553] on span "Next" at bounding box center [1112, 541] width 58 height 23
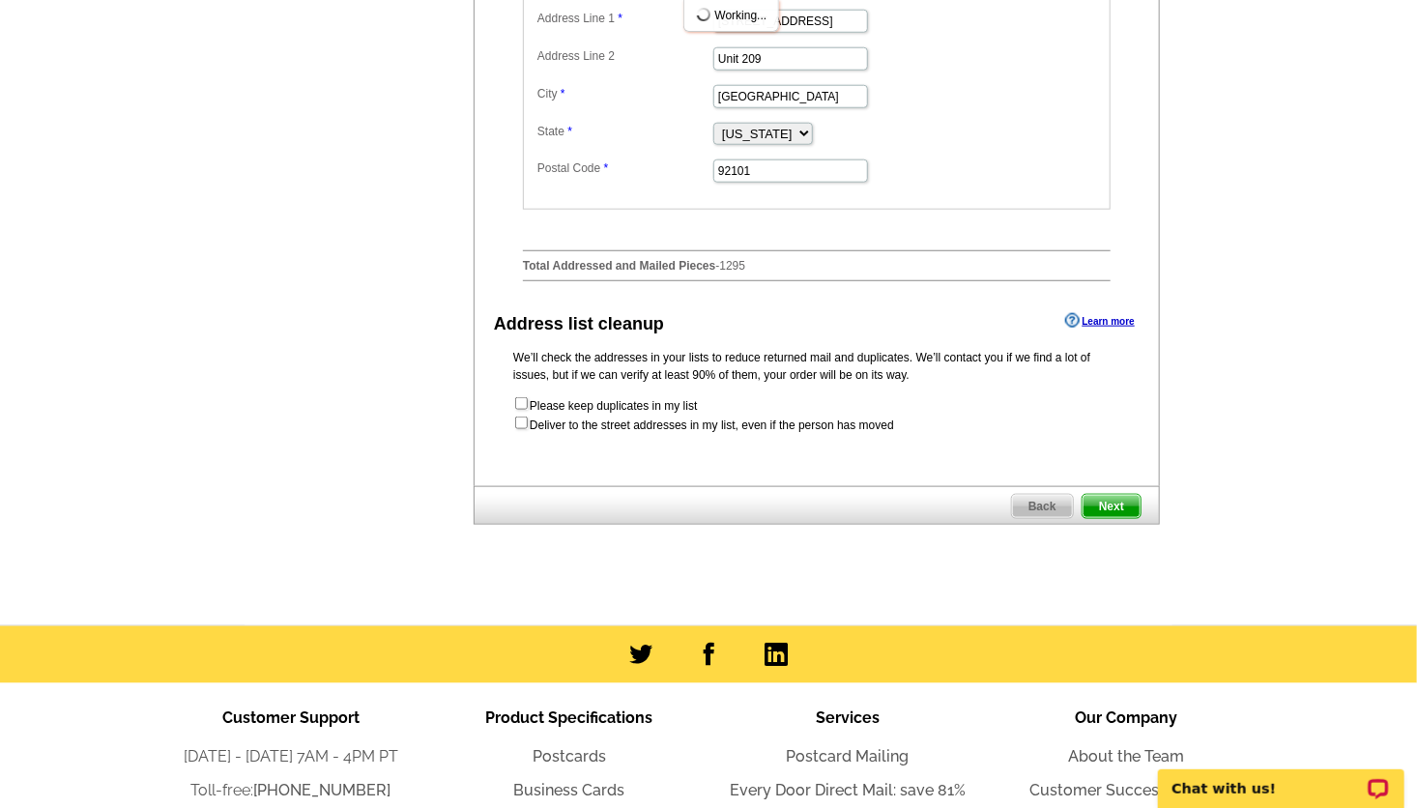
scroll to position [0, 0]
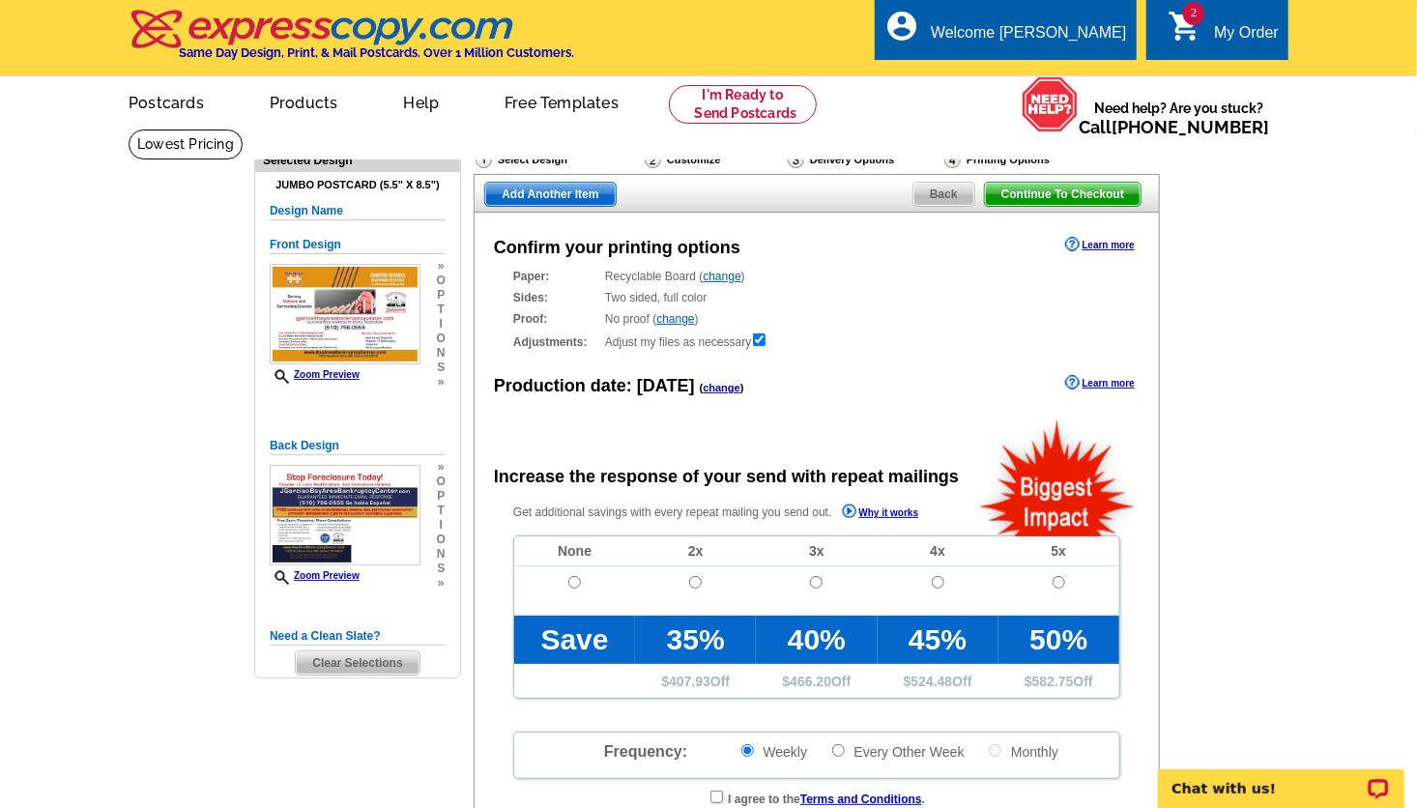
radio input "false"
click at [549, 197] on span "Add Another Item" at bounding box center [550, 194] width 130 height 23
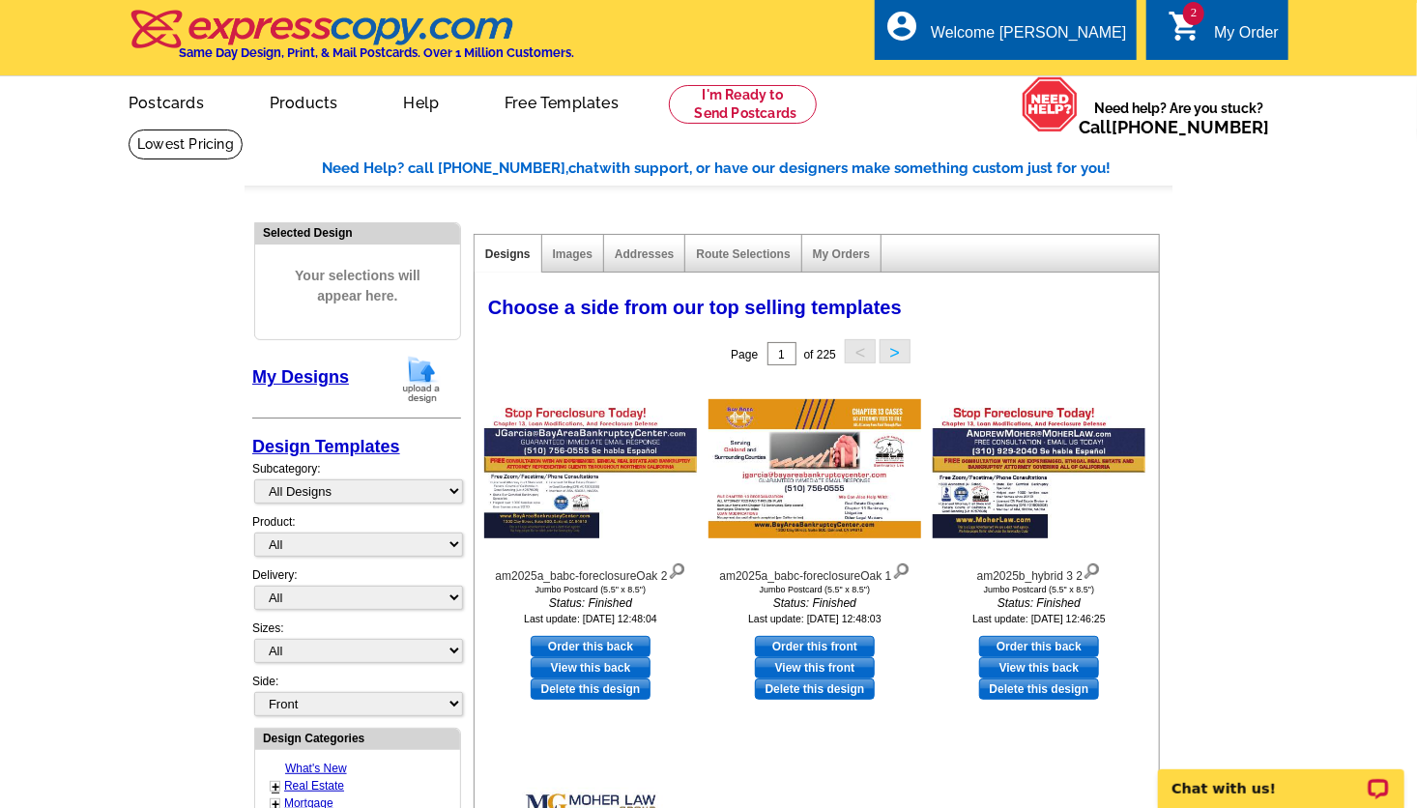
click at [425, 361] on img at bounding box center [421, 379] width 50 height 49
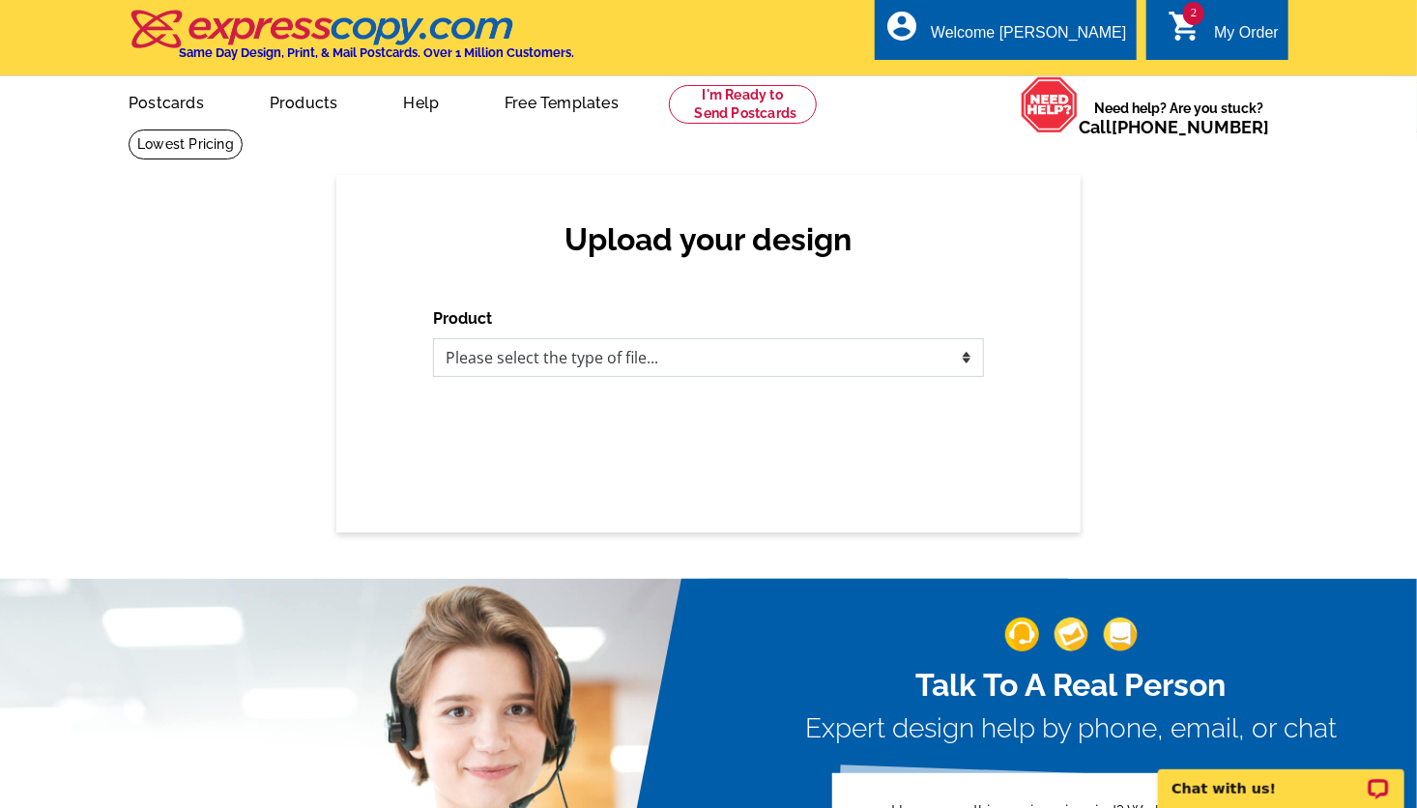
click at [658, 359] on select "Please select the type of file... Postcards Business Cards Letters and flyers G…" at bounding box center [708, 357] width 551 height 39
select select "1"
click at [433, 339] on select "Please select the type of file... Postcards Business Cards Letters and flyers G…" at bounding box center [708, 357] width 551 height 39
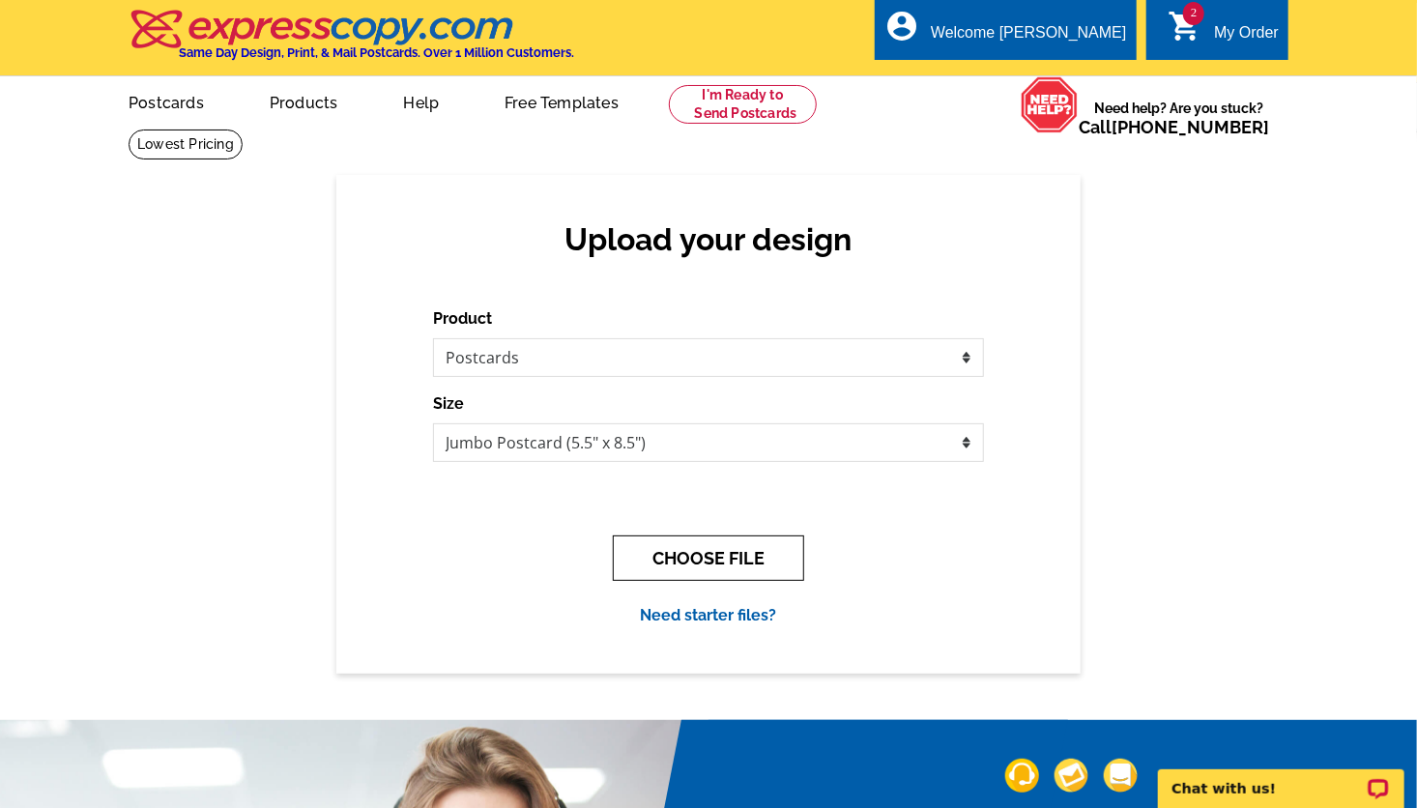
click at [686, 553] on button "CHOOSE FILE" at bounding box center [708, 558] width 191 height 45
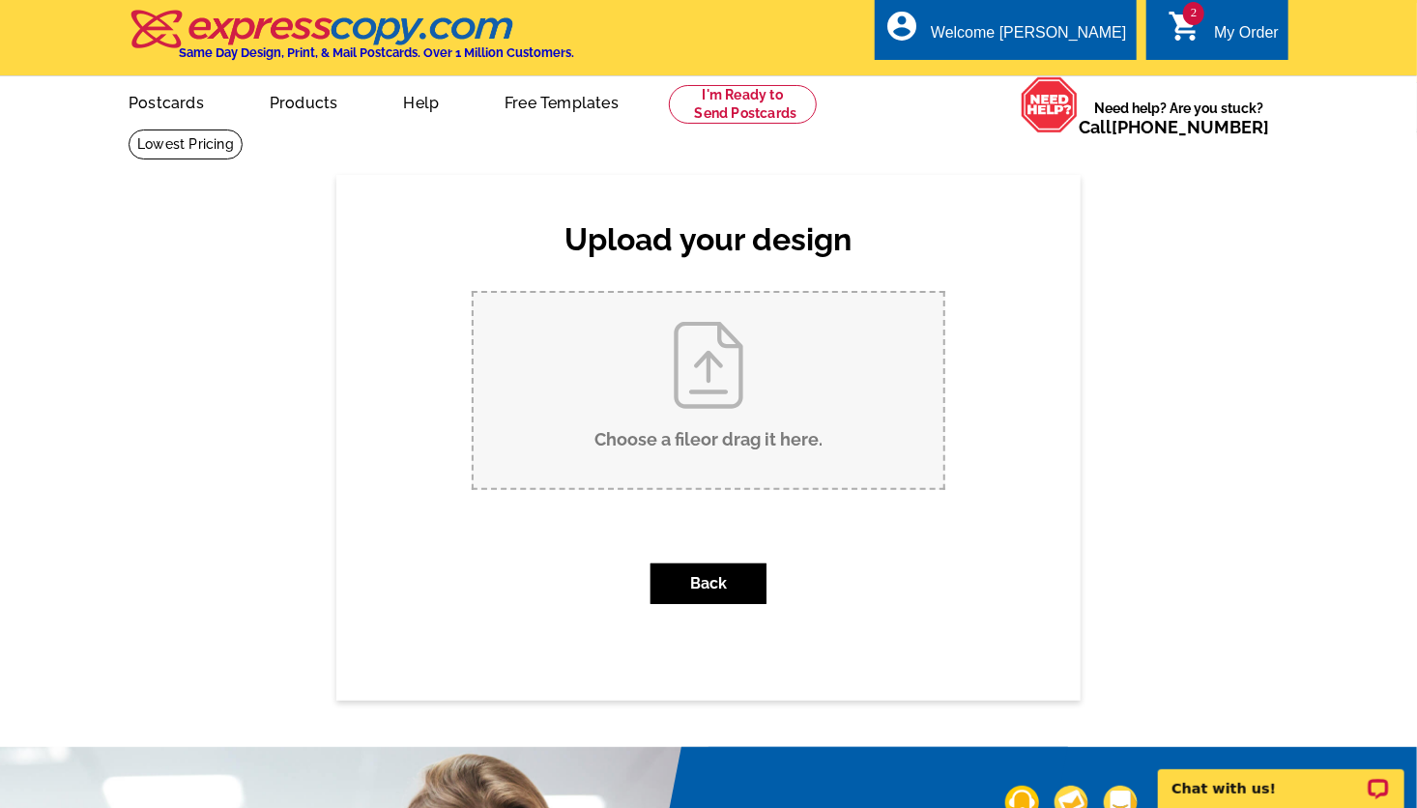
click at [719, 394] on input "Choose a file or drag it here ." at bounding box center [709, 390] width 470 height 195
type input "C:\fakepath\am2024a_babc-foreclosureOak (4).pdf"
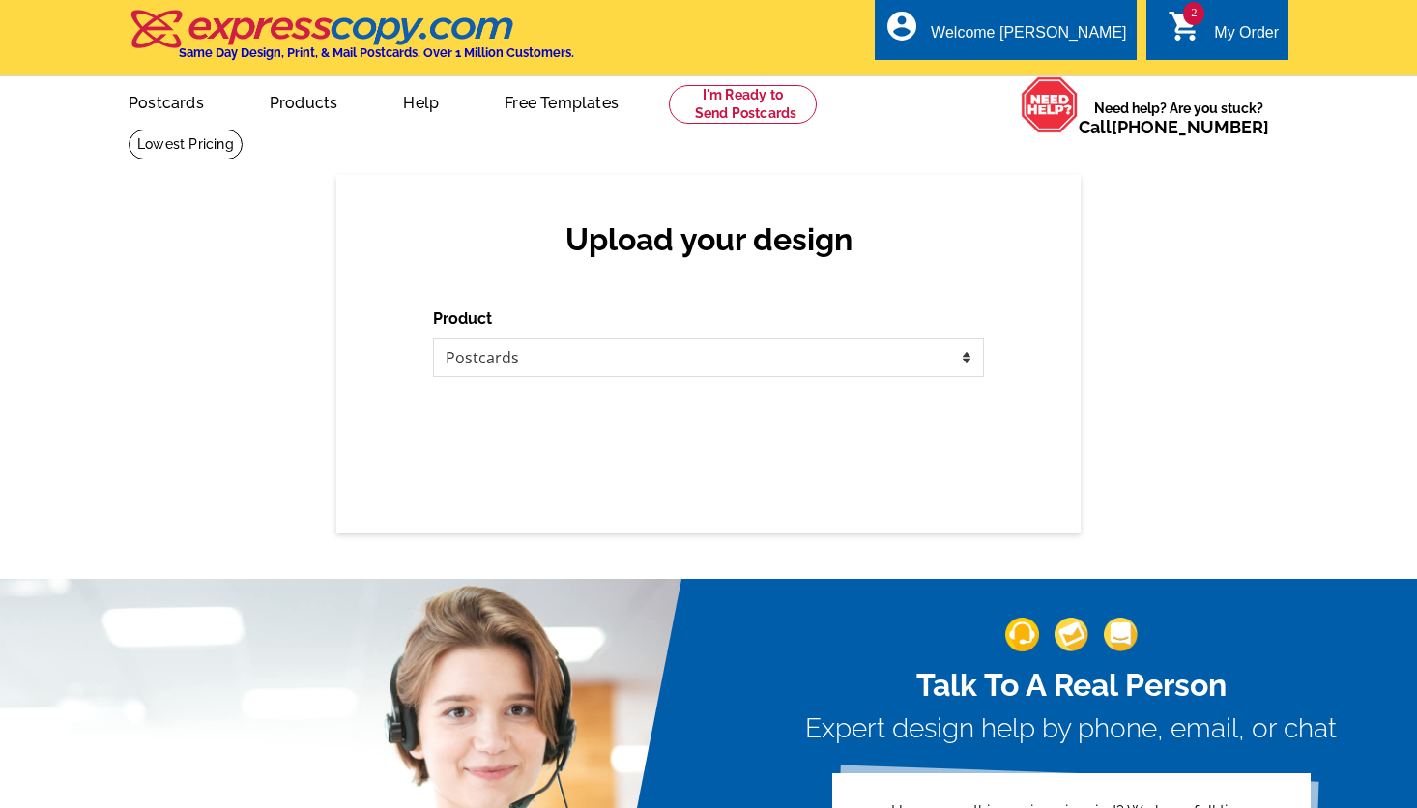
select select "1"
click at [541, 354] on select "Please select the type of file... Postcards Business Cards Letters and flyers G…" at bounding box center [708, 357] width 551 height 39
click at [662, 358] on select "Please select the type of file... Postcards Business Cards Letters and flyers G…" at bounding box center [708, 357] width 551 height 39
select select "1"
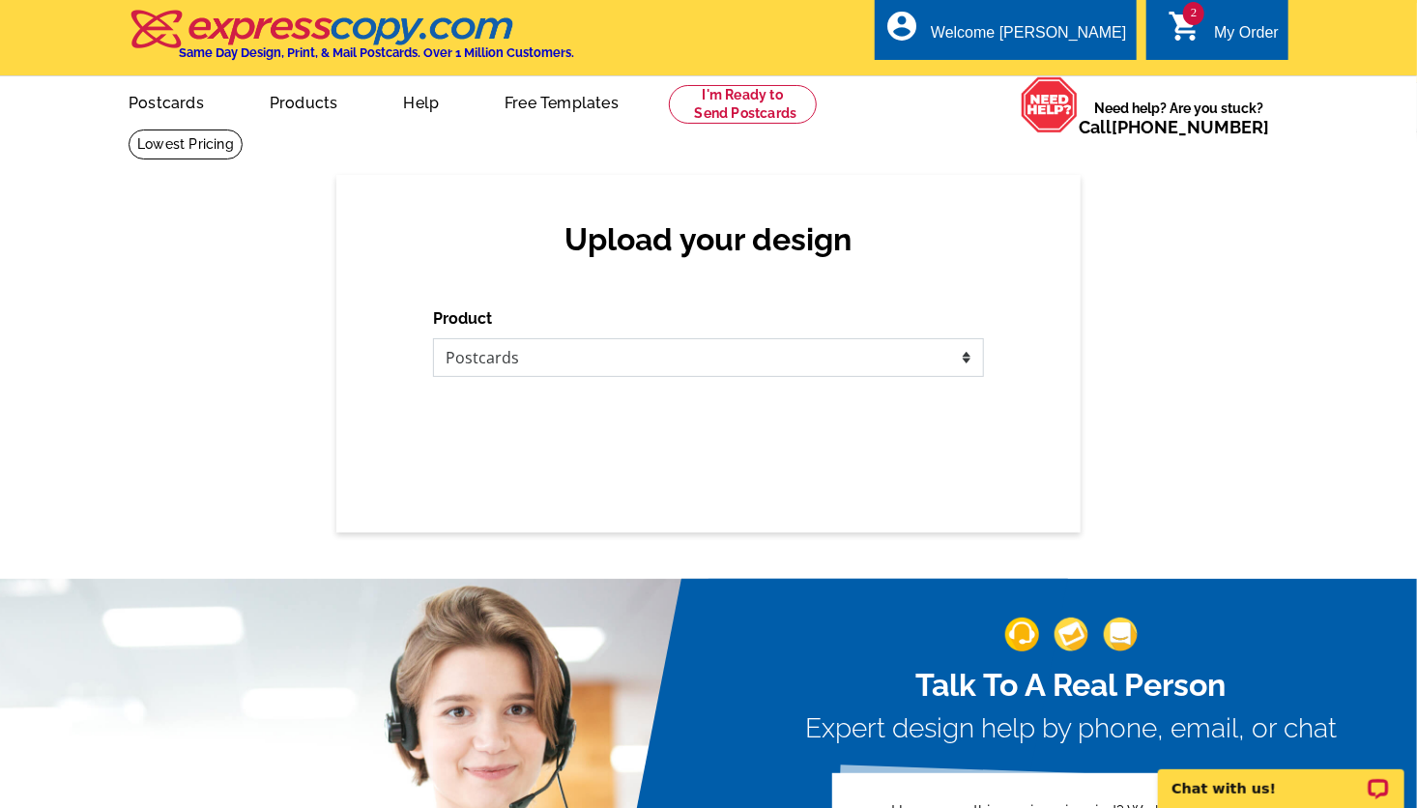
click at [433, 339] on select "Please select the type of file... Postcards Business Cards Letters and flyers G…" at bounding box center [708, 357] width 551 height 39
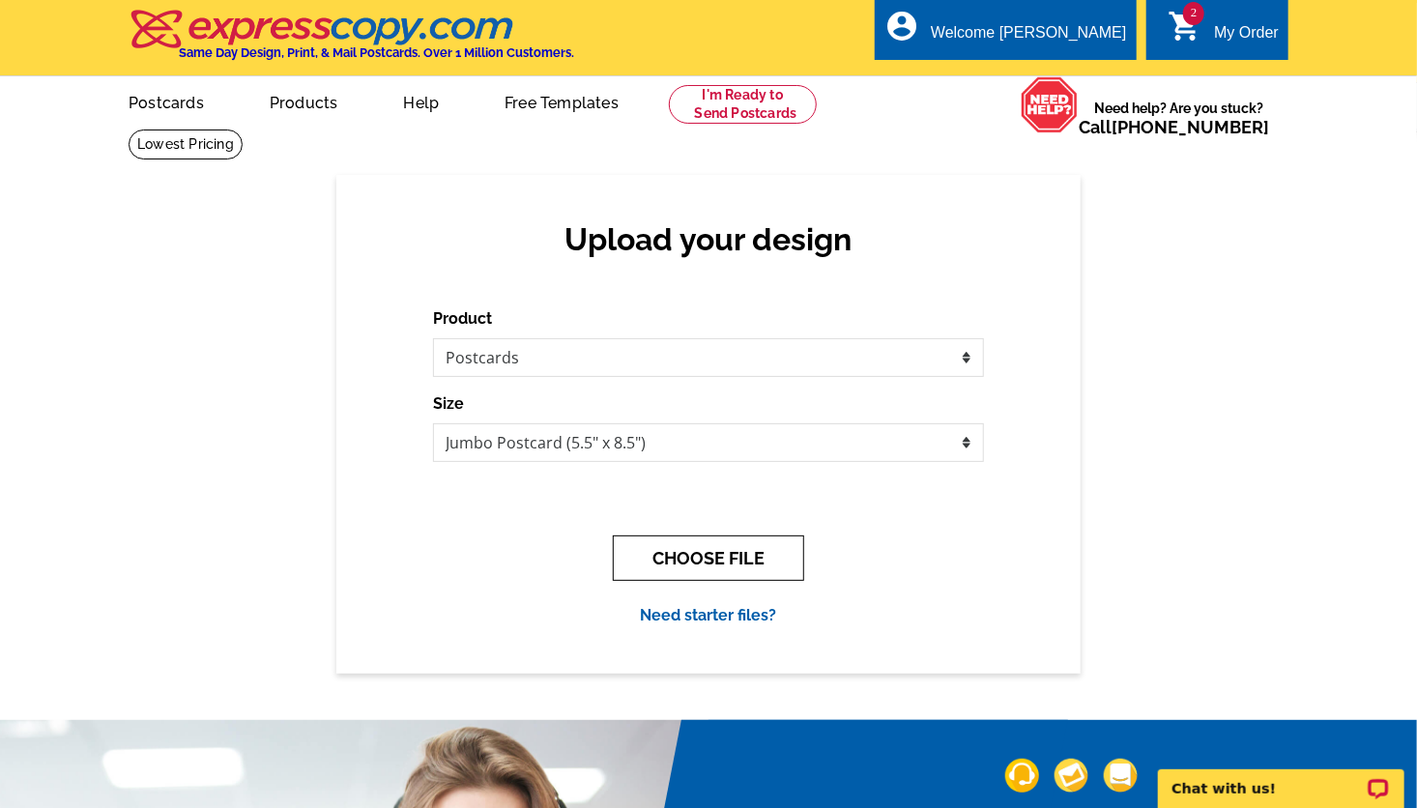
click at [675, 551] on button "CHOOSE FILE" at bounding box center [708, 558] width 191 height 45
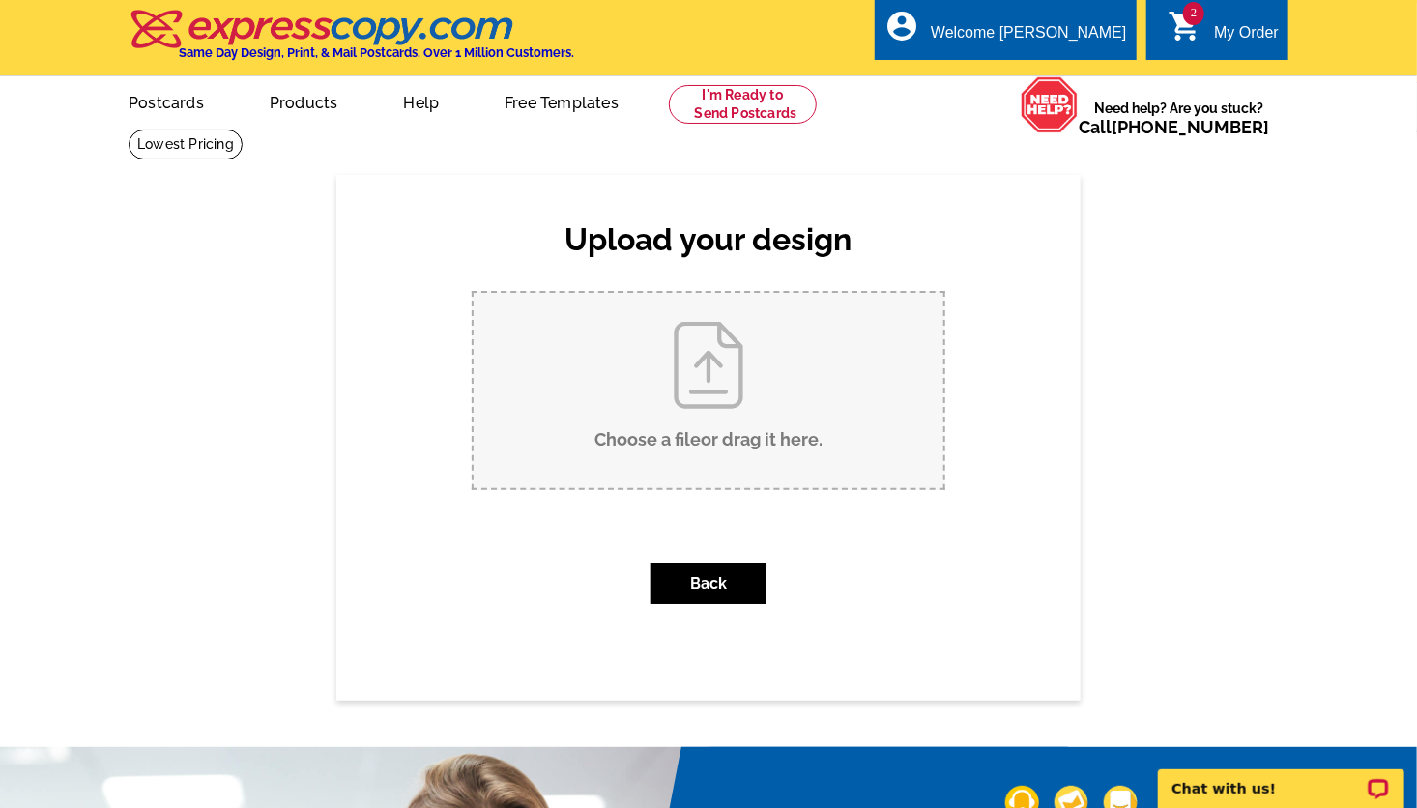
click at [639, 362] on input "Choose a file or drag it here ." at bounding box center [709, 390] width 470 height 195
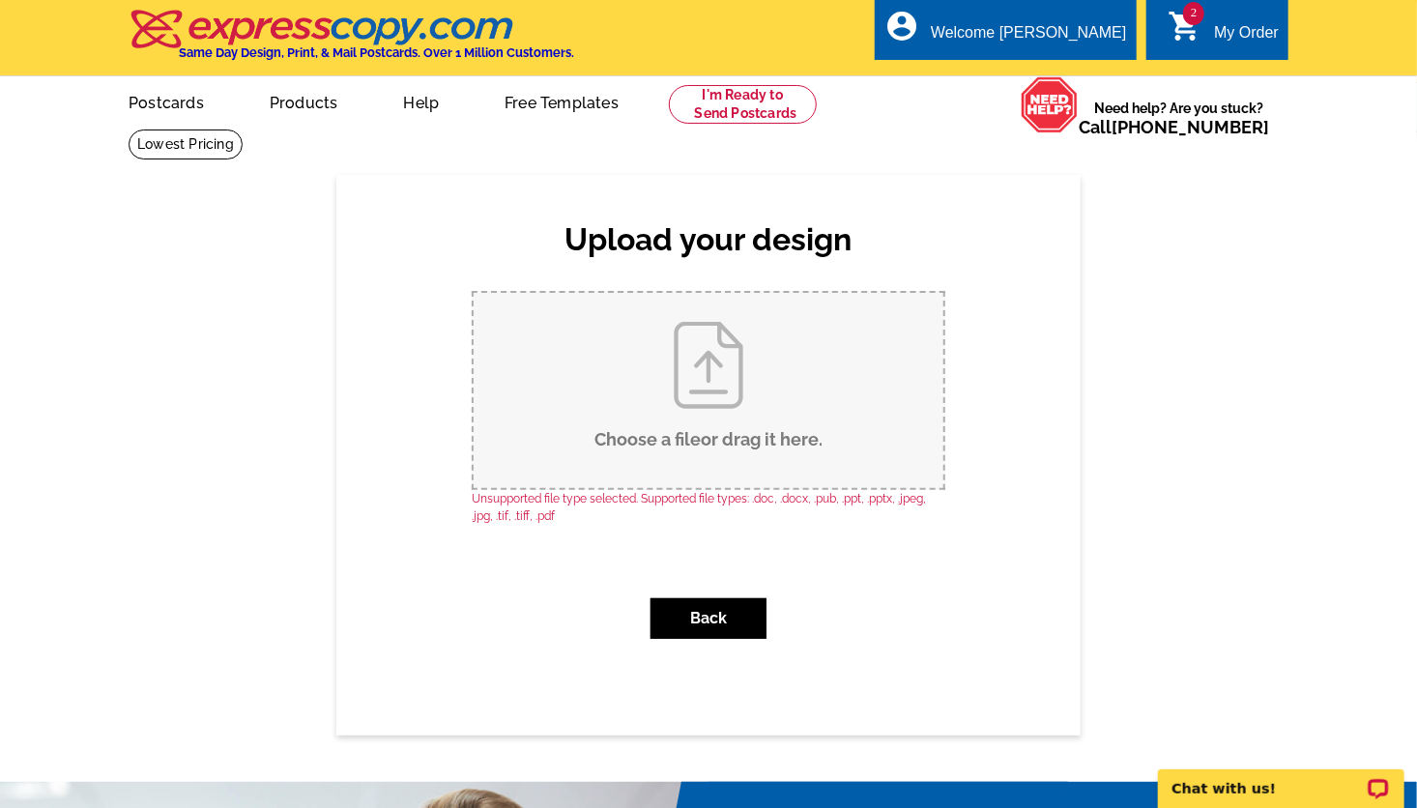
click at [590, 423] on input "Choose a file or drag it here ." at bounding box center [709, 390] width 470 height 195
type input "C:\fakepath\am2024a_babc-foreclosureSF (2).pdf"
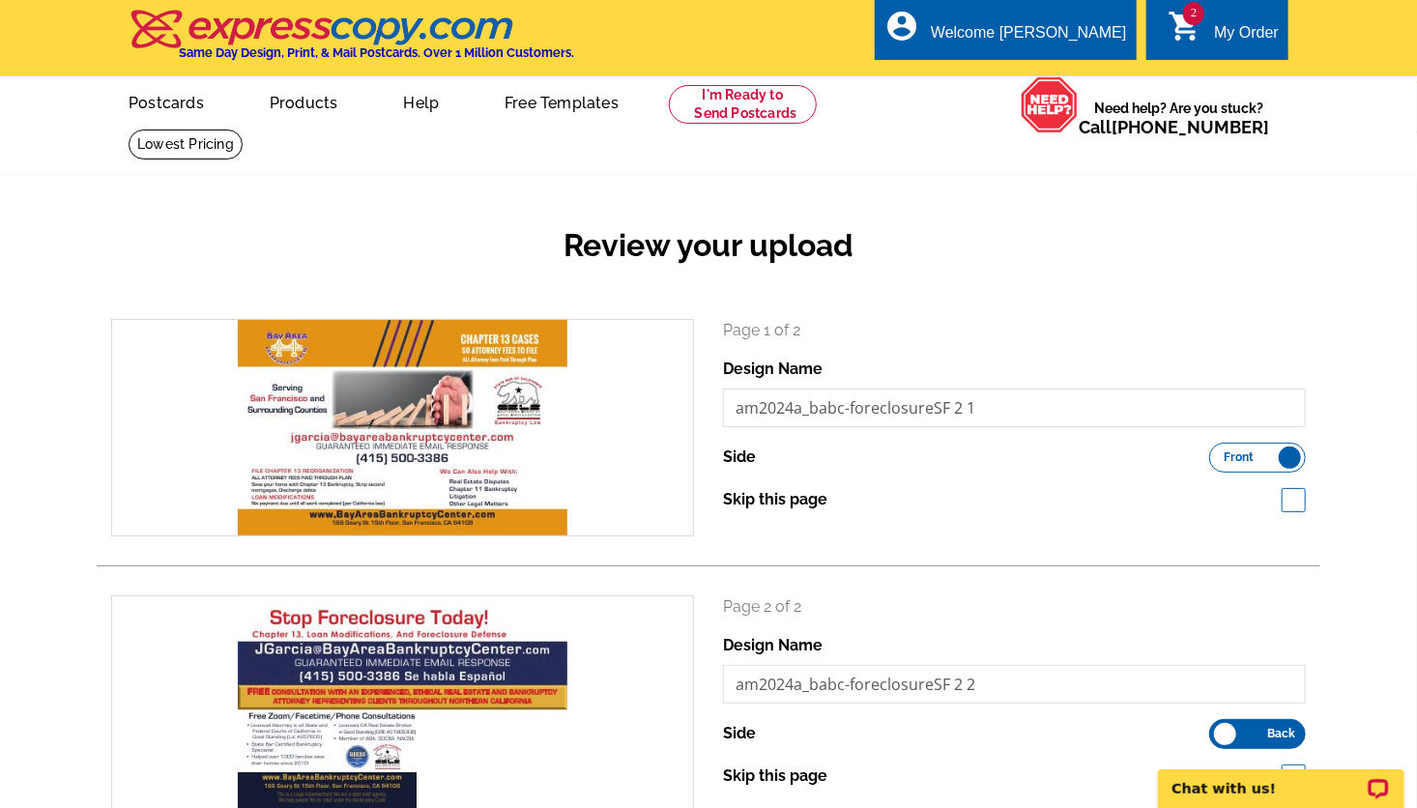
scroll to position [707, 0]
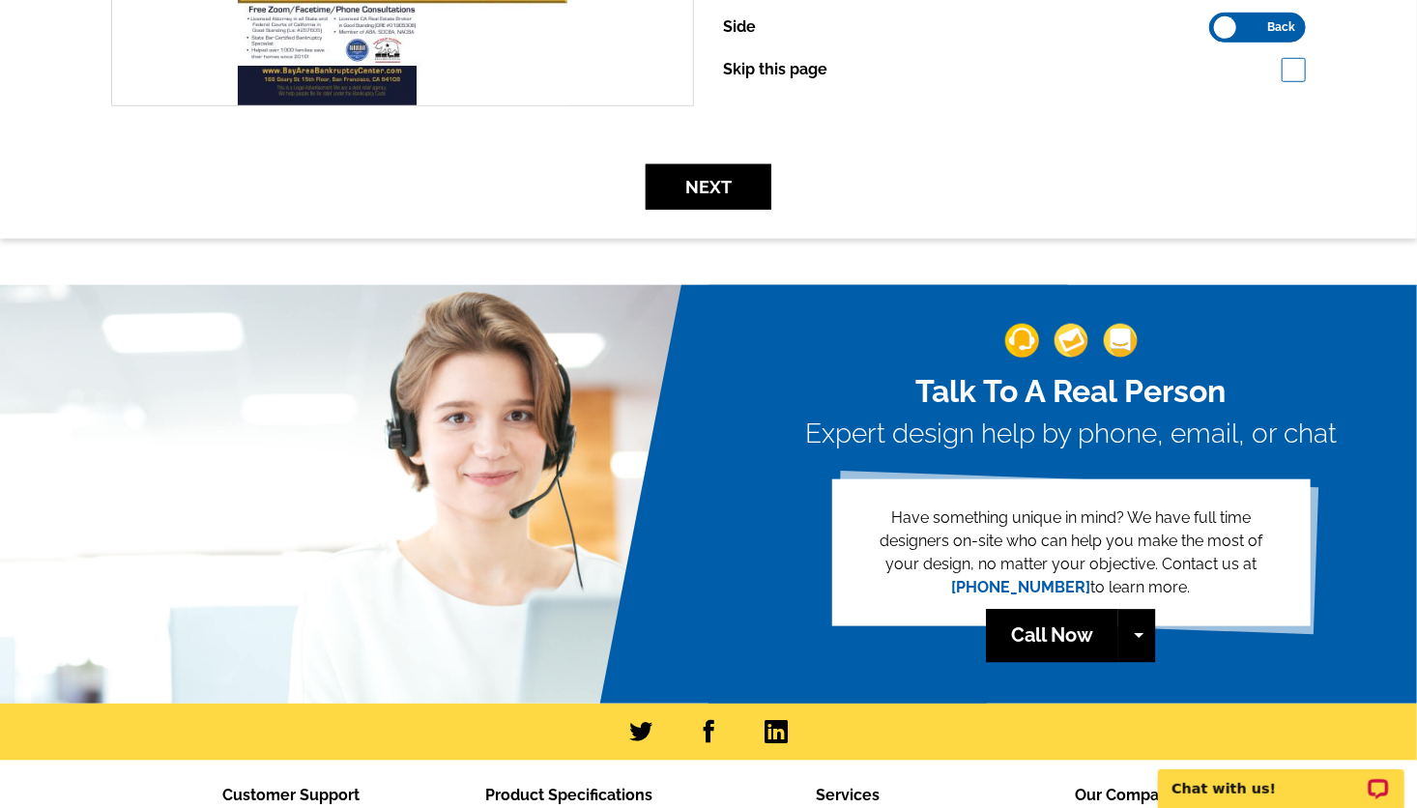
click at [698, 197] on button "Next" at bounding box center [709, 186] width 126 height 45
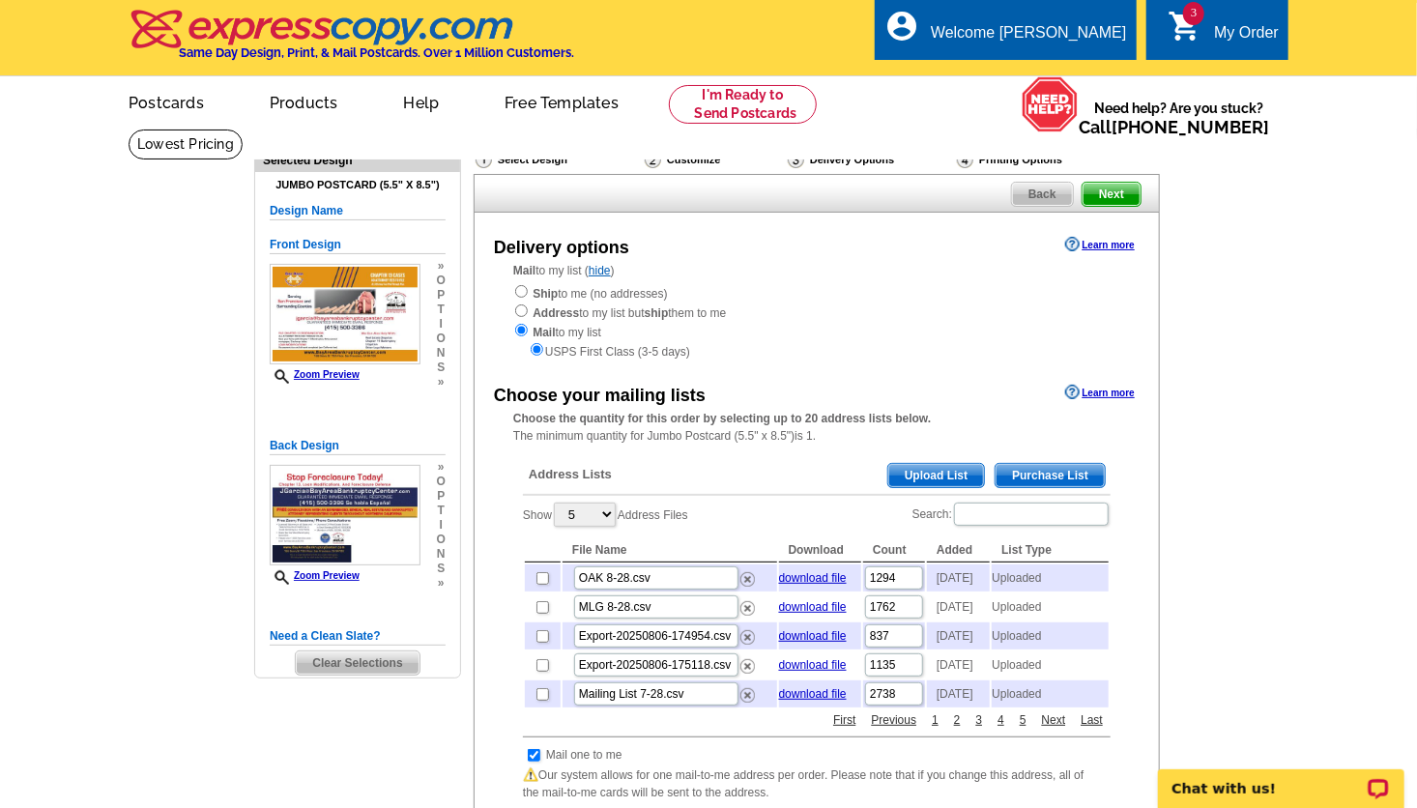
click at [956, 465] on span "Upload List" at bounding box center [937, 475] width 96 height 23
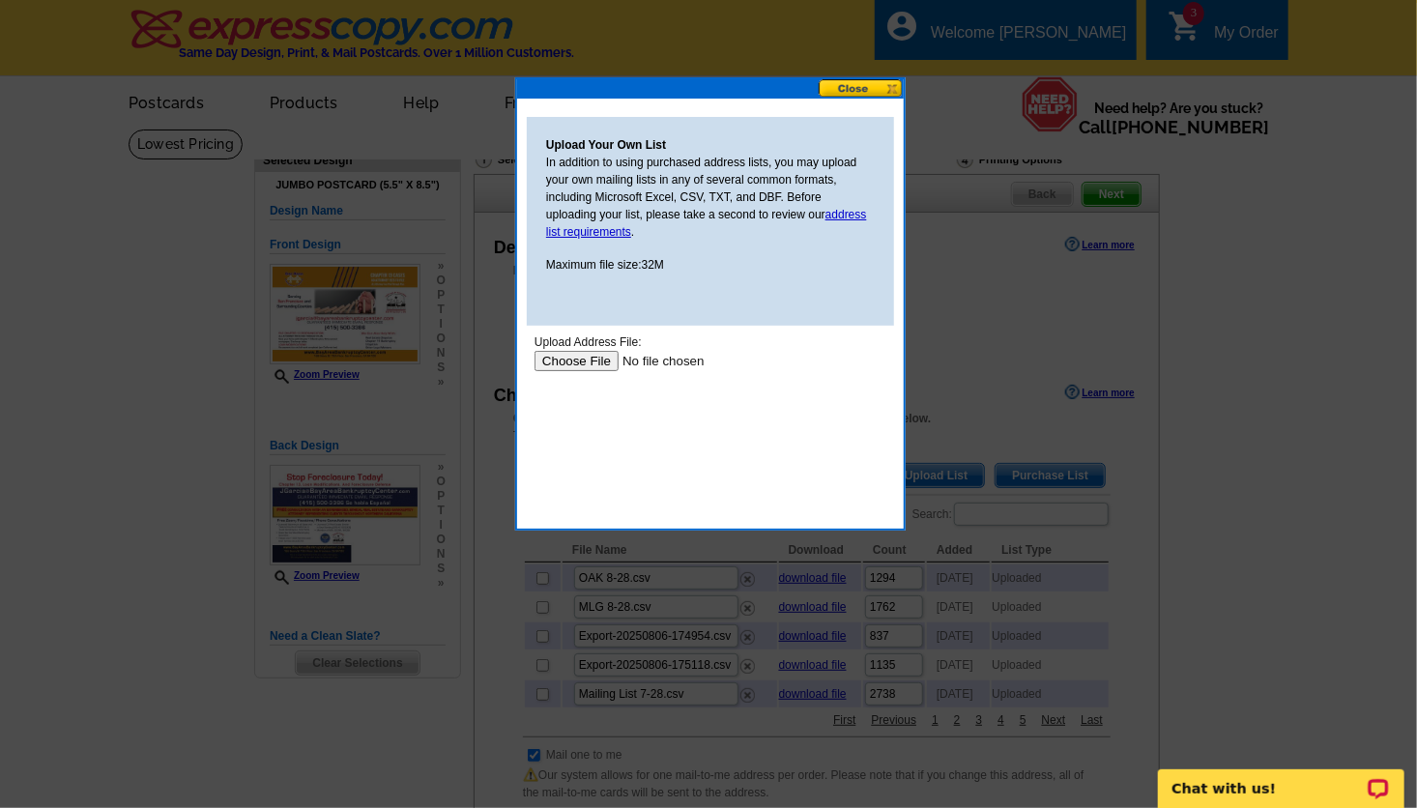
click at [571, 354] on input "file" at bounding box center [656, 360] width 245 height 20
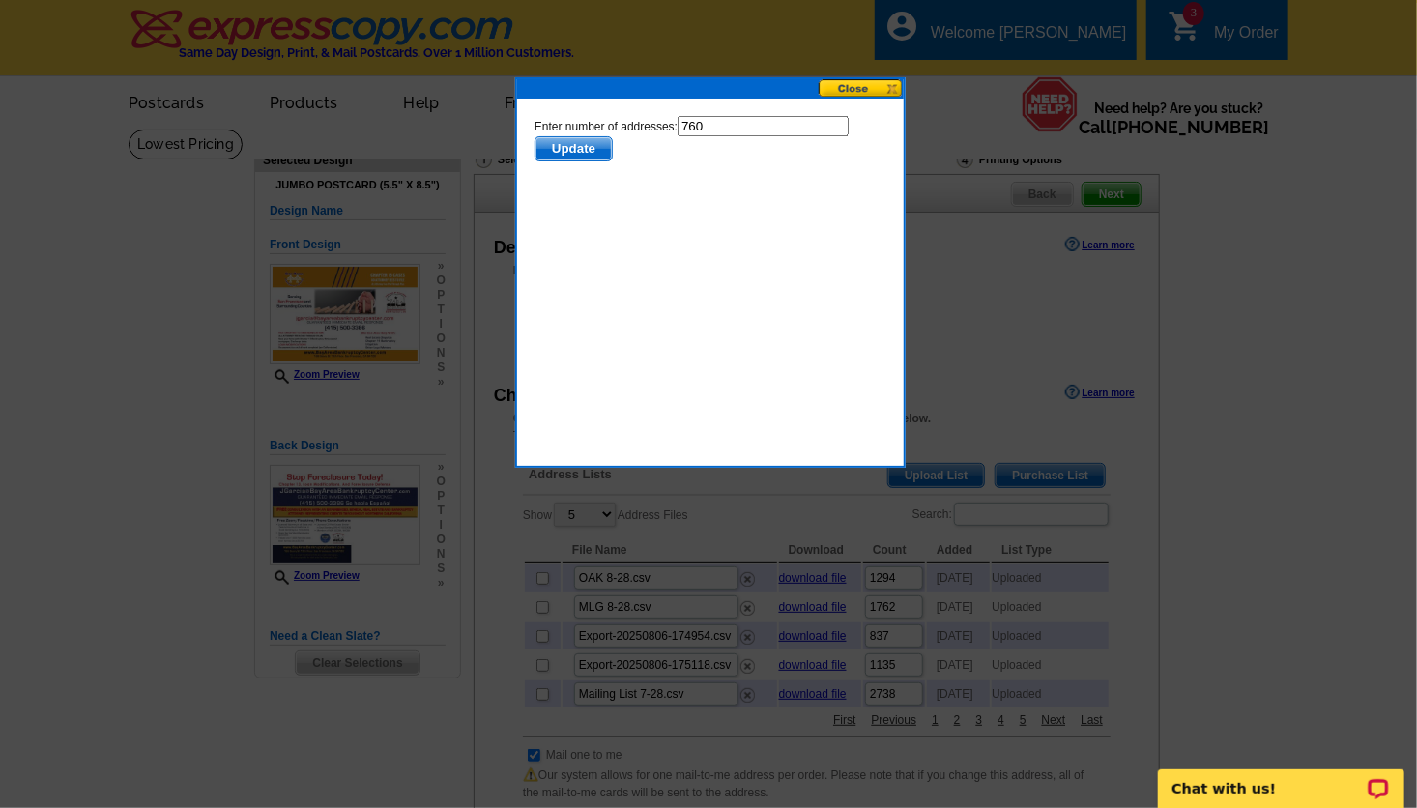
click at [569, 146] on span "Update" at bounding box center [573, 147] width 76 height 23
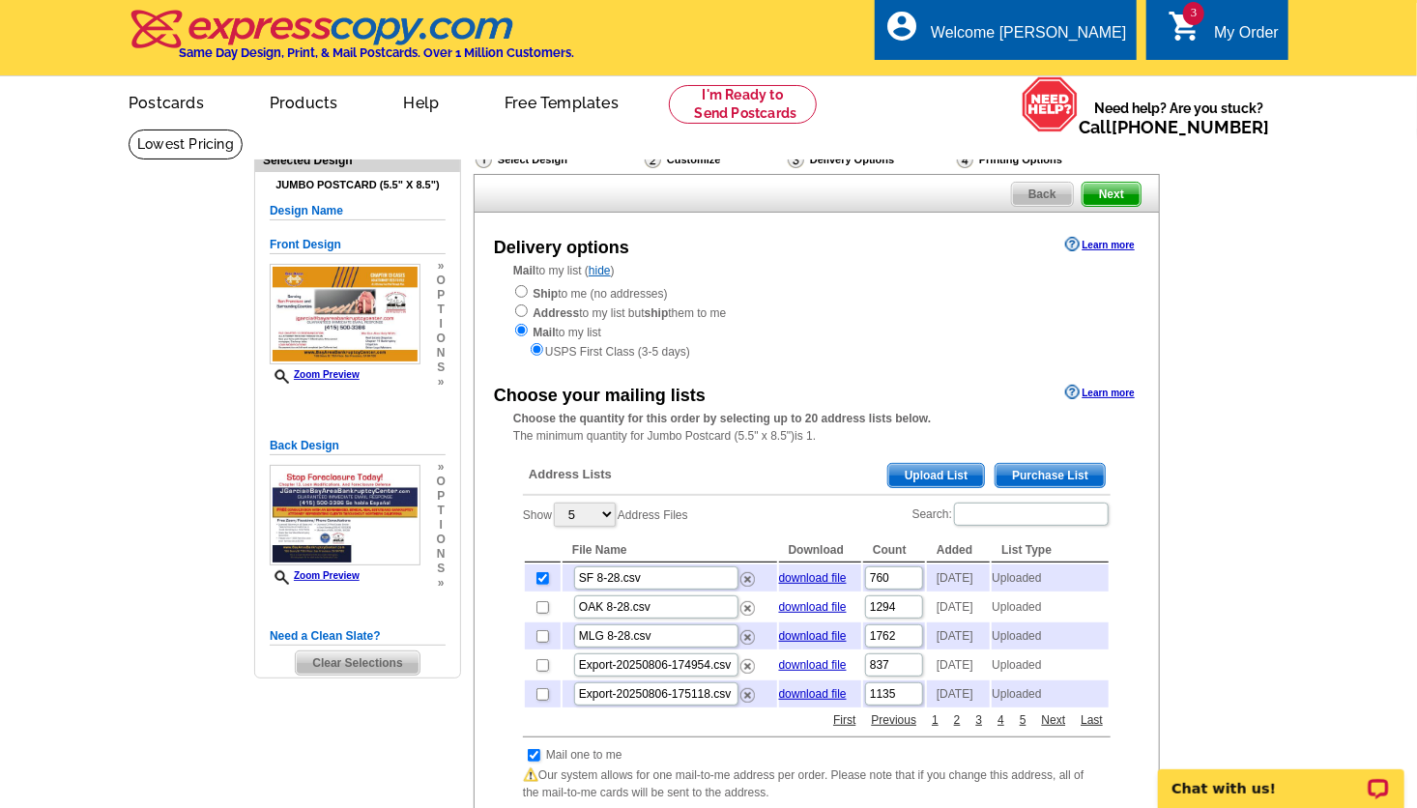
click at [1130, 197] on span "Next" at bounding box center [1112, 194] width 58 height 23
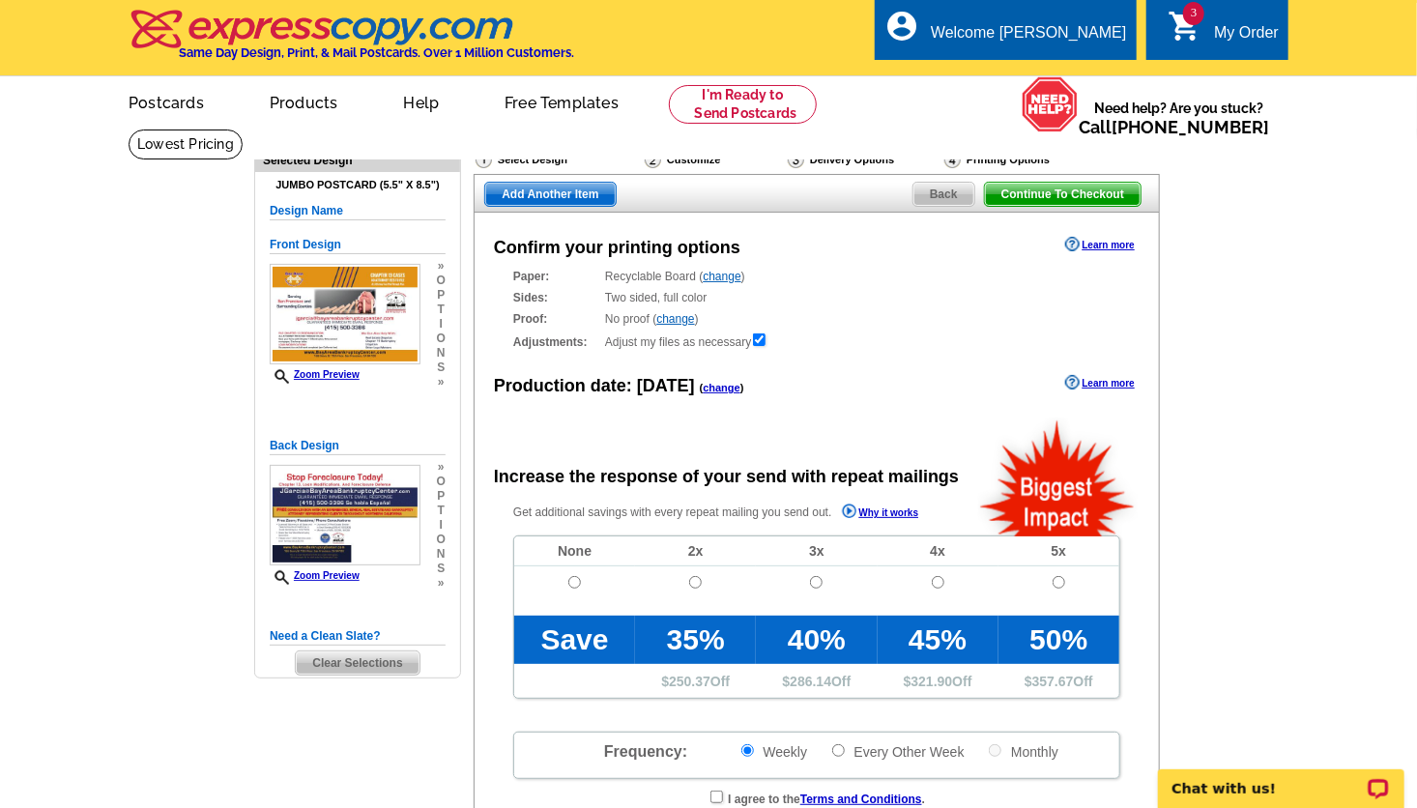
radio input "false"
click at [1081, 194] on span "Continue To Checkout" at bounding box center [1063, 194] width 156 height 23
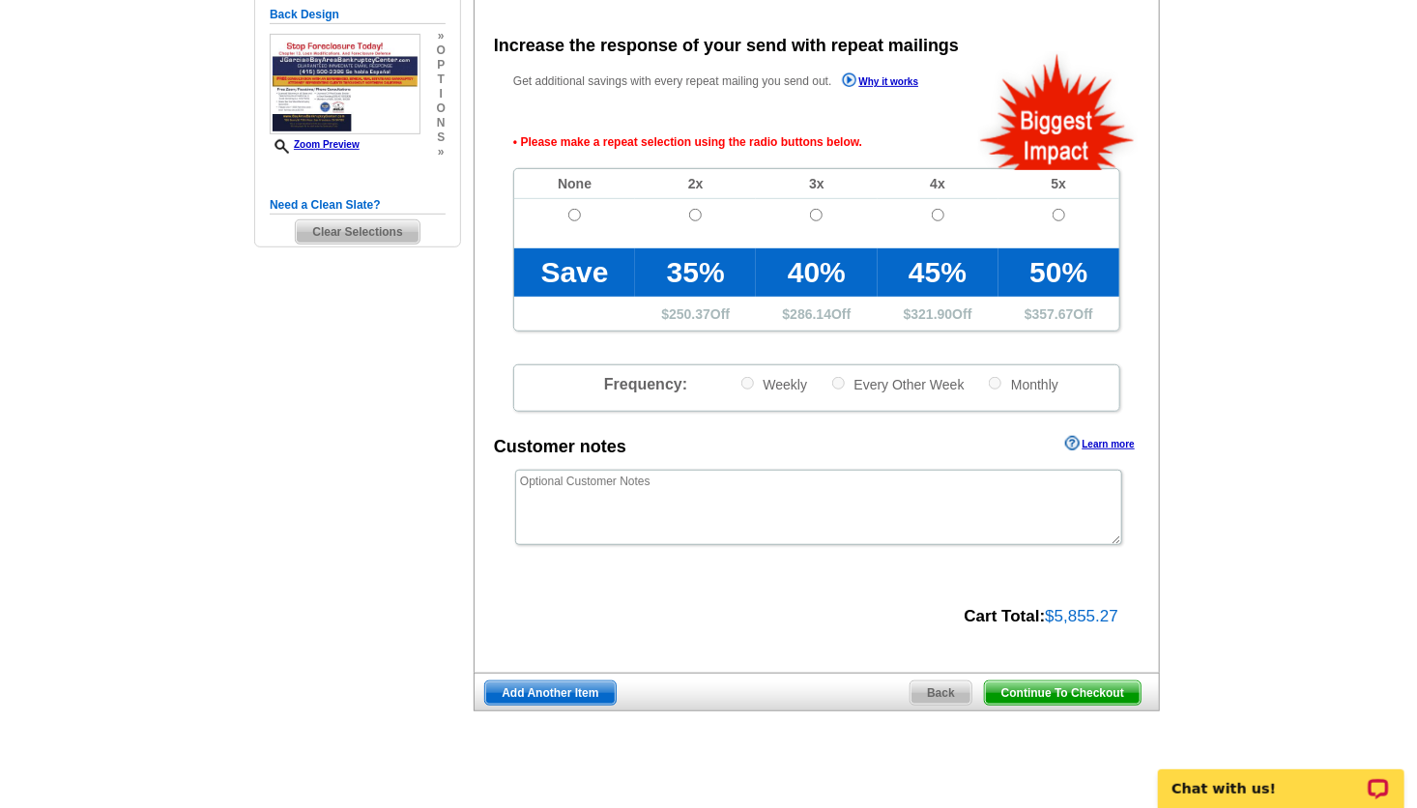
scroll to position [433, 0]
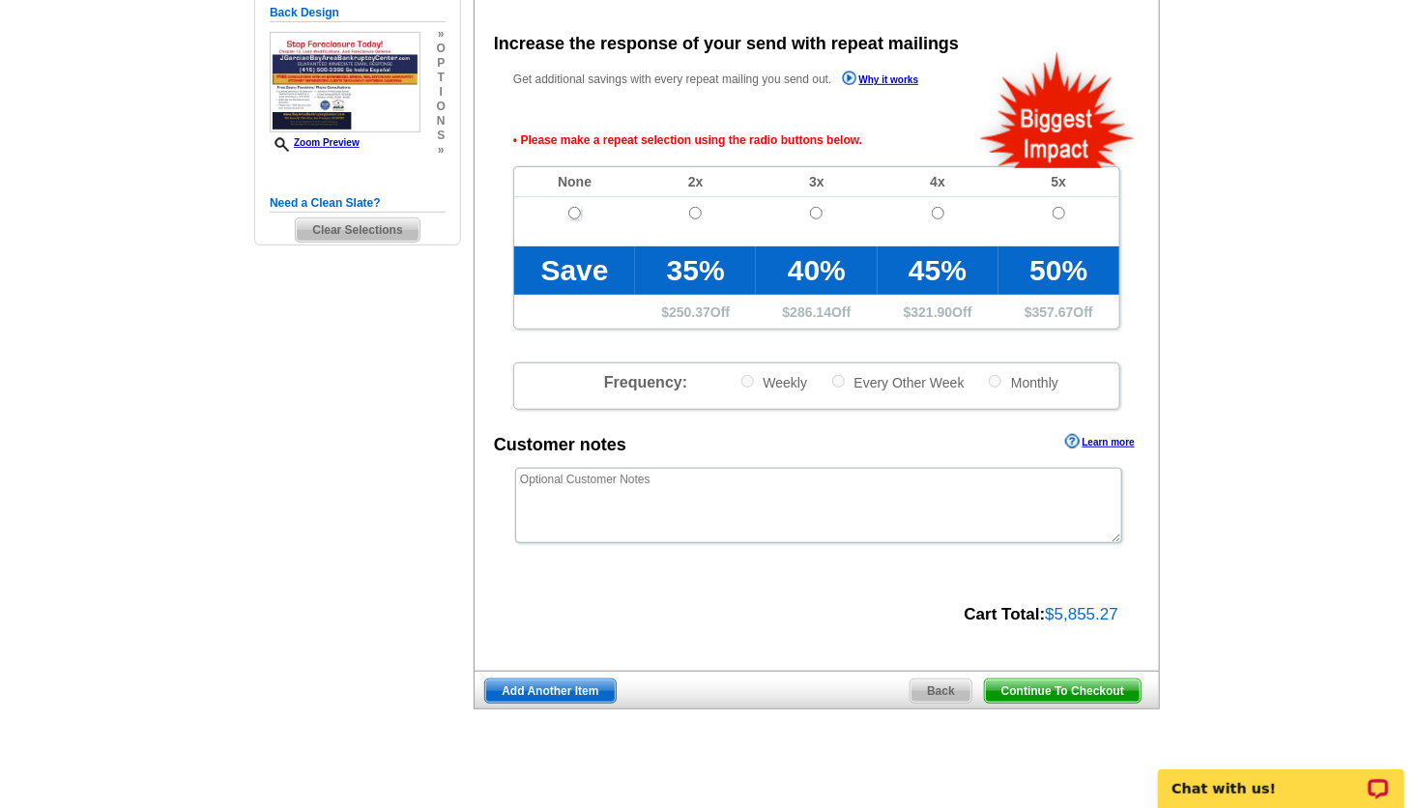
click at [573, 212] on input "radio" at bounding box center [575, 213] width 13 height 13
radio input "true"
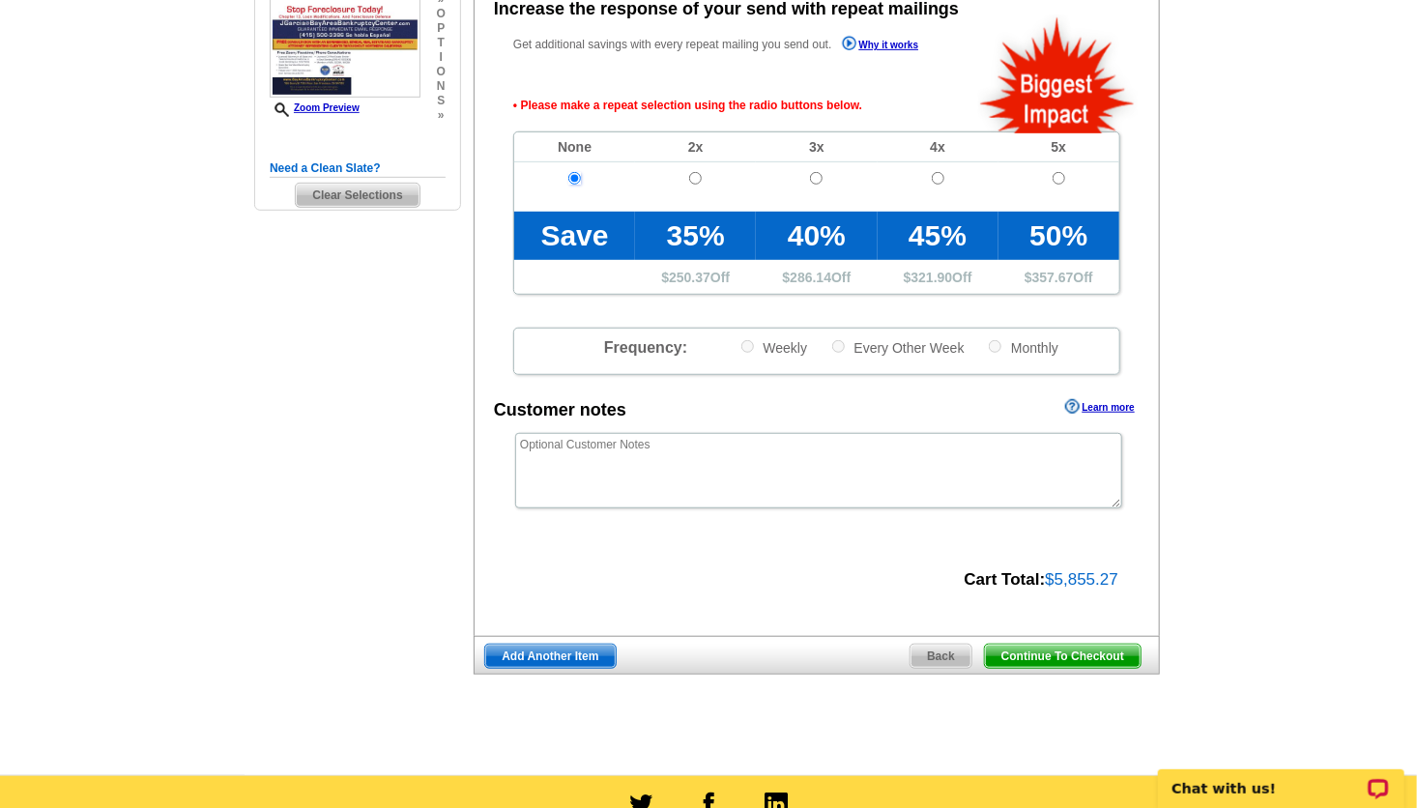
scroll to position [473, 0]
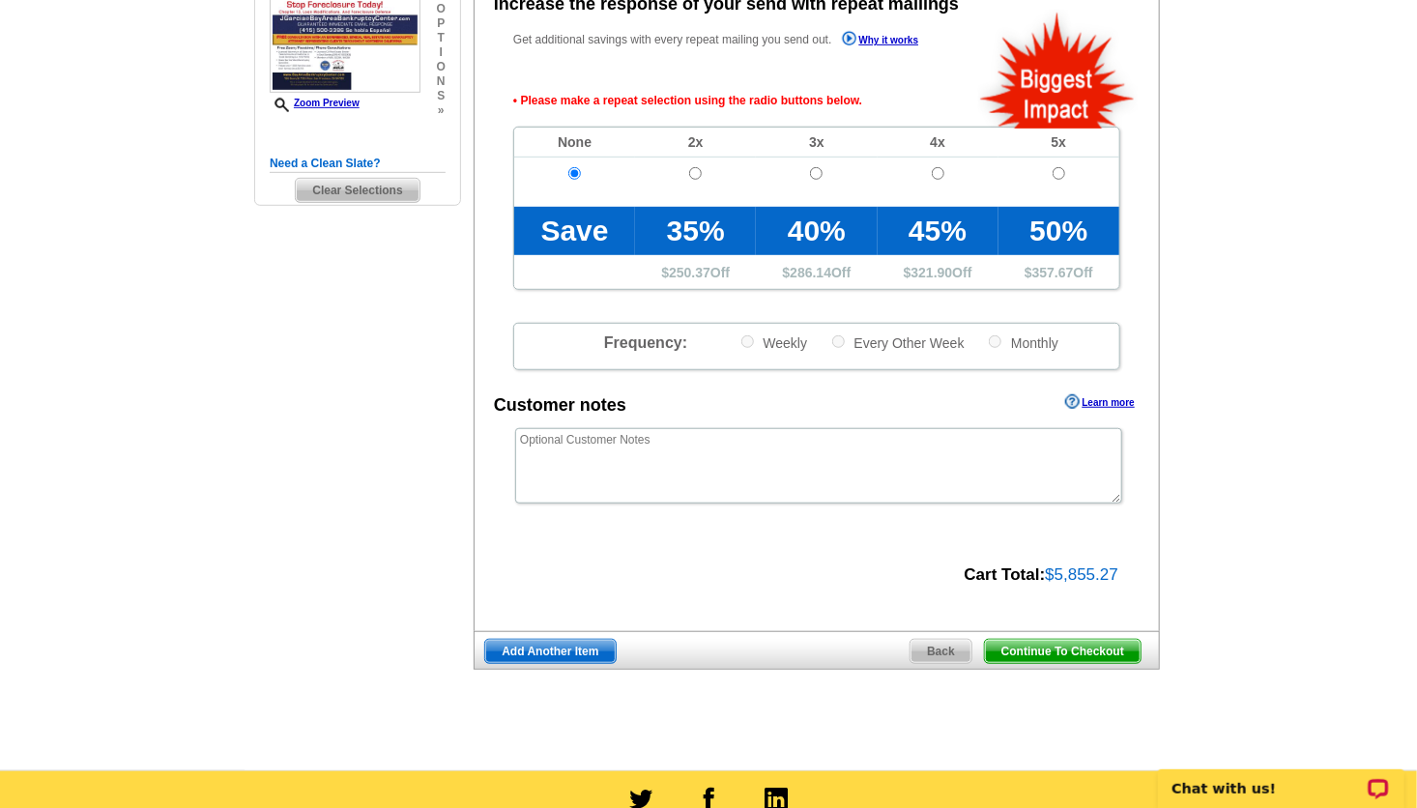
click at [1046, 657] on span "Continue To Checkout" at bounding box center [1063, 651] width 156 height 23
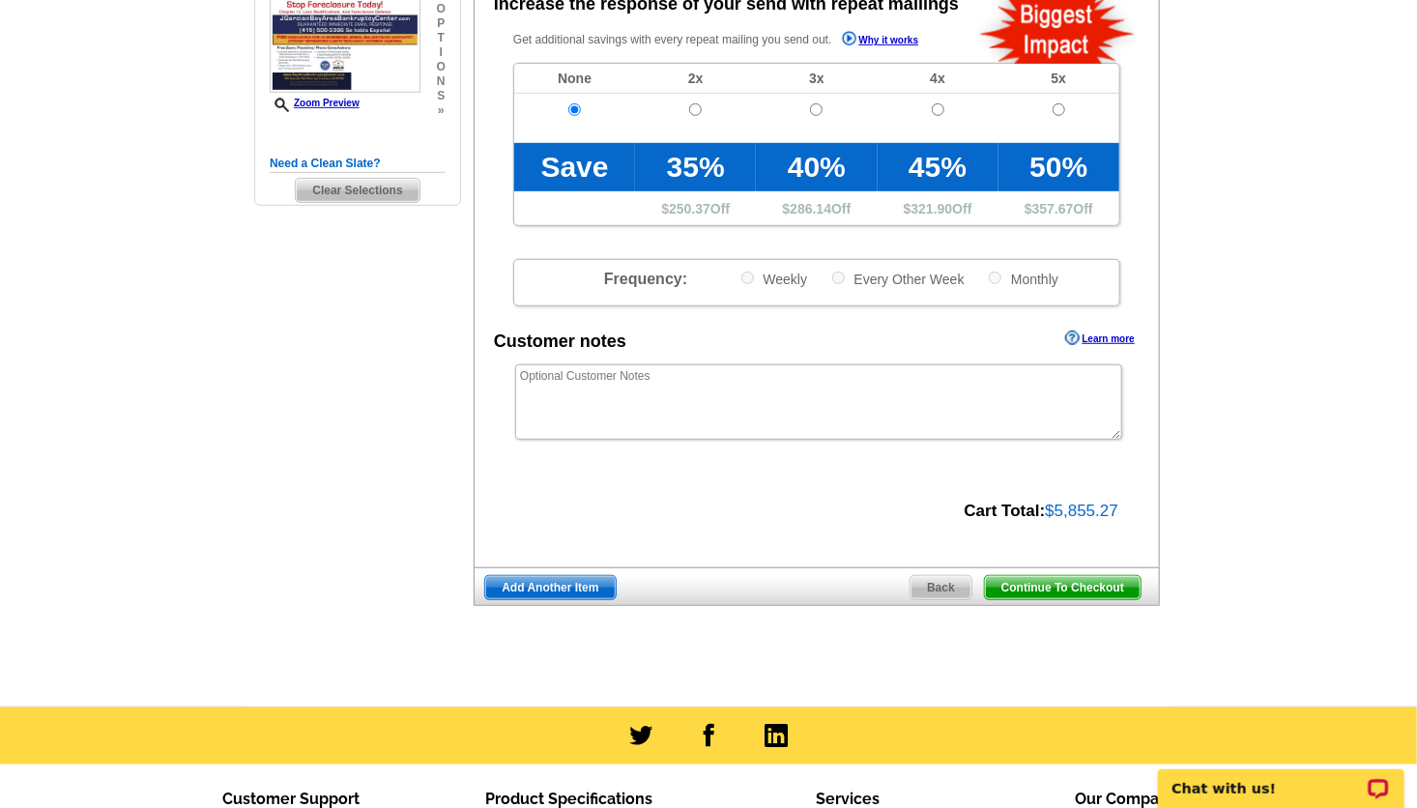
click at [1057, 581] on span "Continue To Checkout" at bounding box center [1063, 587] width 156 height 23
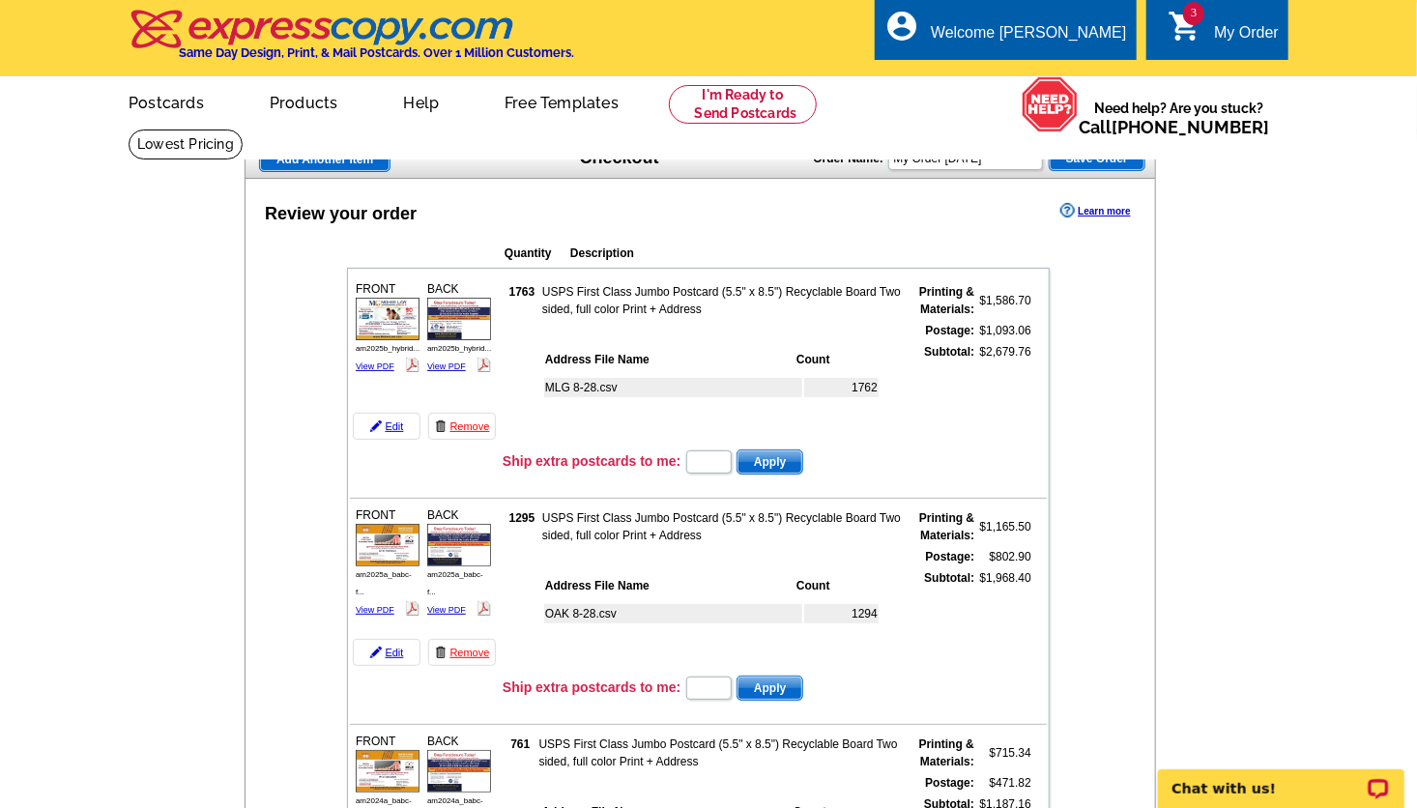
click at [738, 803] on th "Address File Name" at bounding box center [665, 812] width 249 height 19
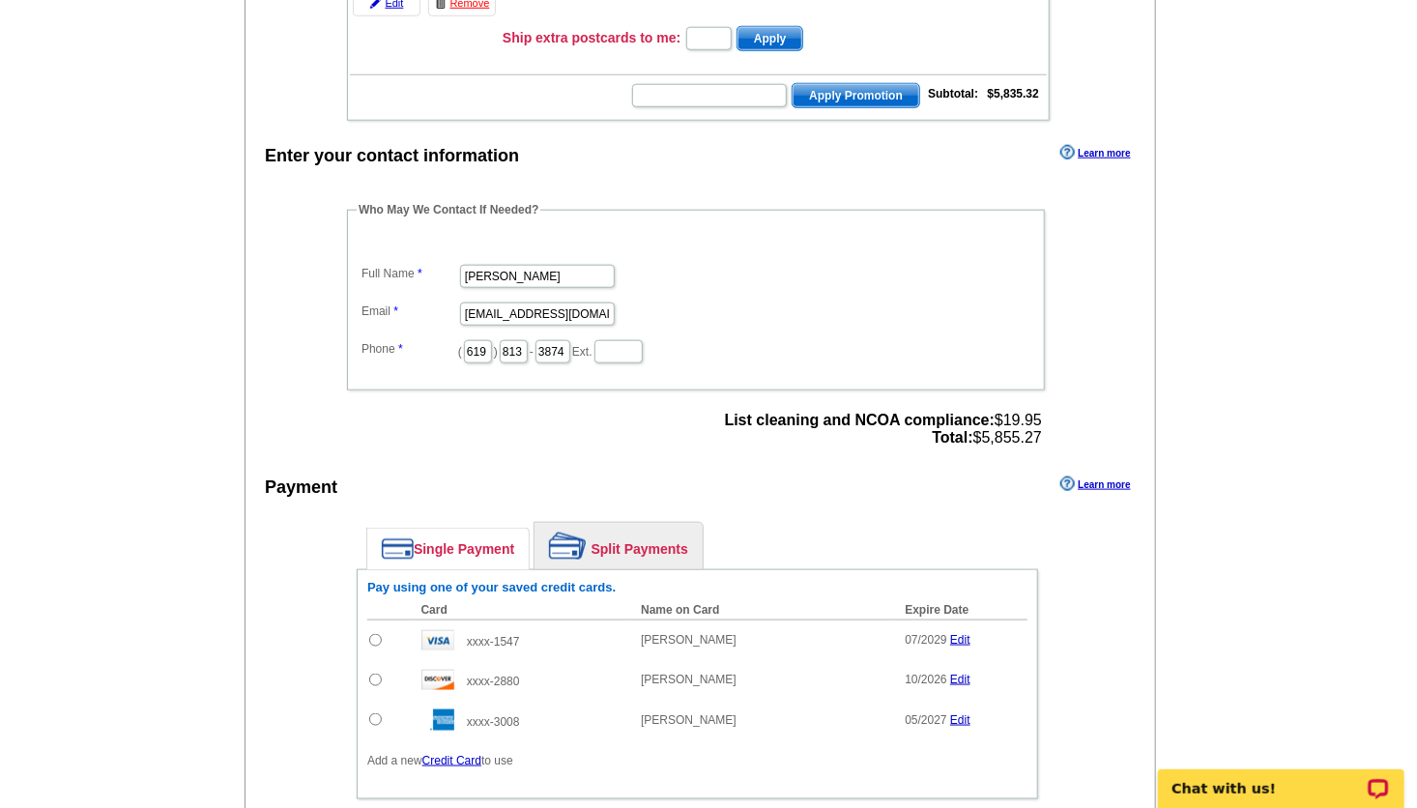
click at [728, 84] on input "text" at bounding box center [709, 95] width 155 height 23
type input "SF2330"
click at [794, 84] on span "Apply Promotion" at bounding box center [856, 95] width 127 height 23
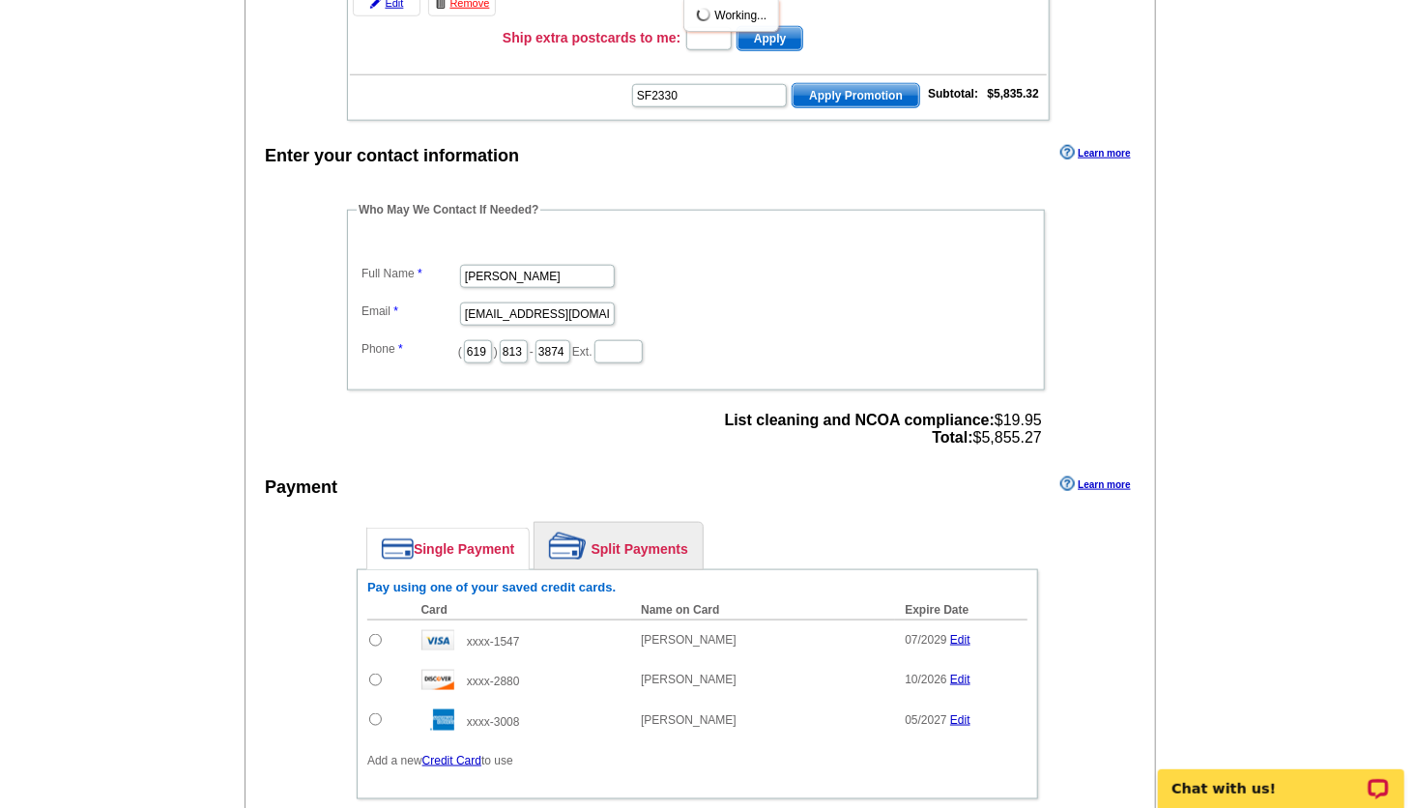
click at [804, 84] on span "Apply Promotion" at bounding box center [856, 95] width 127 height 23
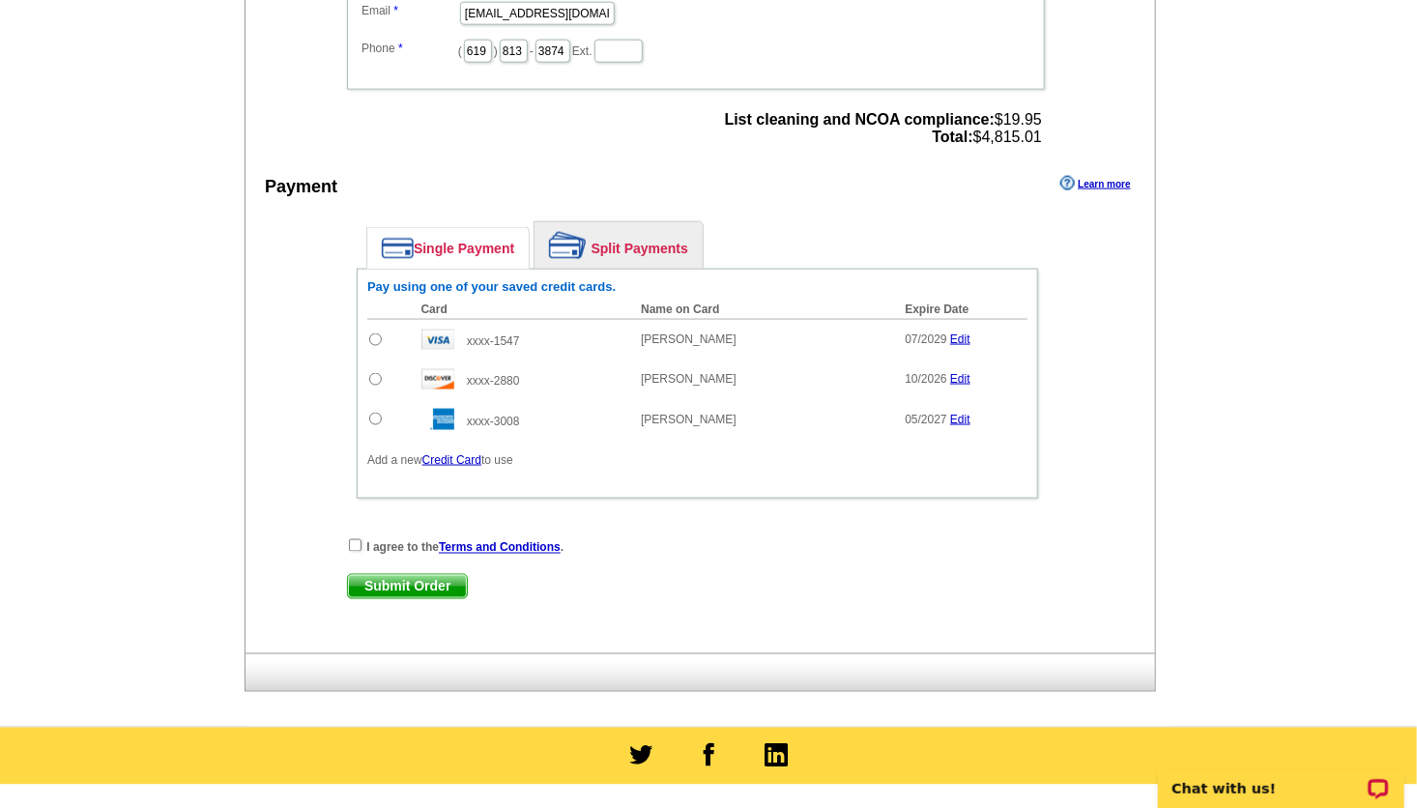
scroll to position [1243, 0]
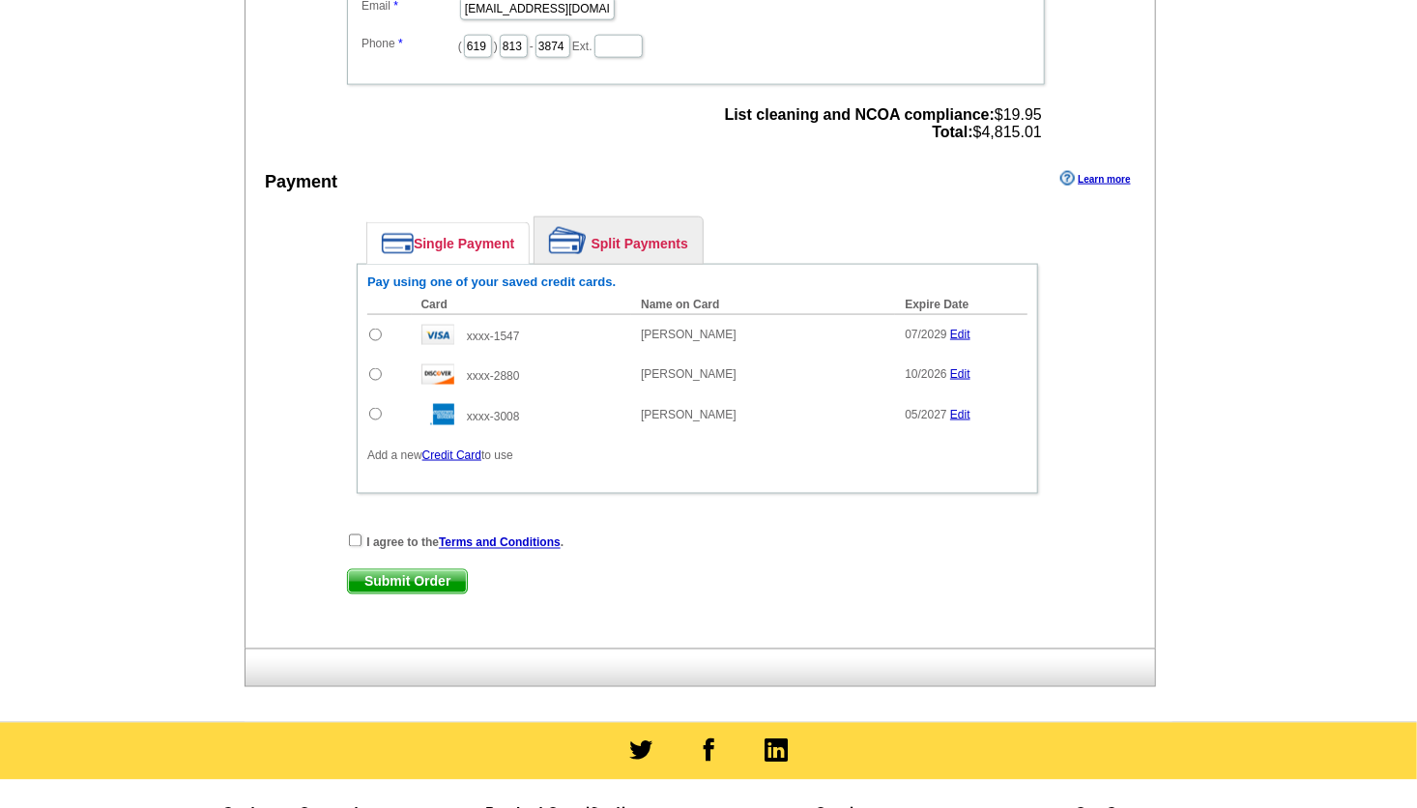
click at [382, 318] on td at bounding box center [389, 334] width 44 height 41
click at [379, 329] on input "radio" at bounding box center [375, 335] width 13 height 13
radio input "true"
click at [363, 533] on div "I agree to the Terms and Conditions ." at bounding box center [697, 542] width 701 height 19
click at [354, 535] on input "checkbox" at bounding box center [355, 541] width 13 height 13
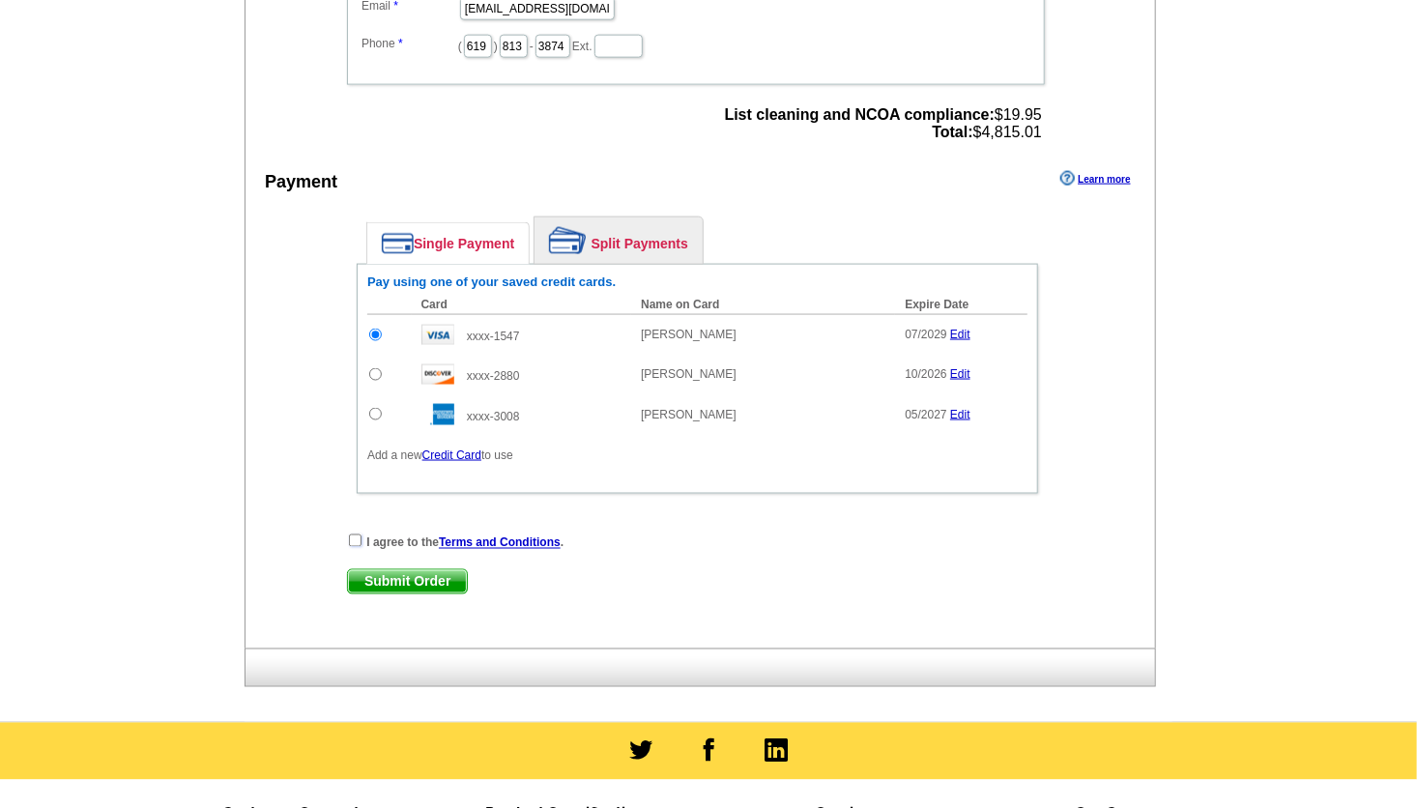
checkbox input "true"
click at [403, 570] on span "Submit Order" at bounding box center [407, 581] width 119 height 23
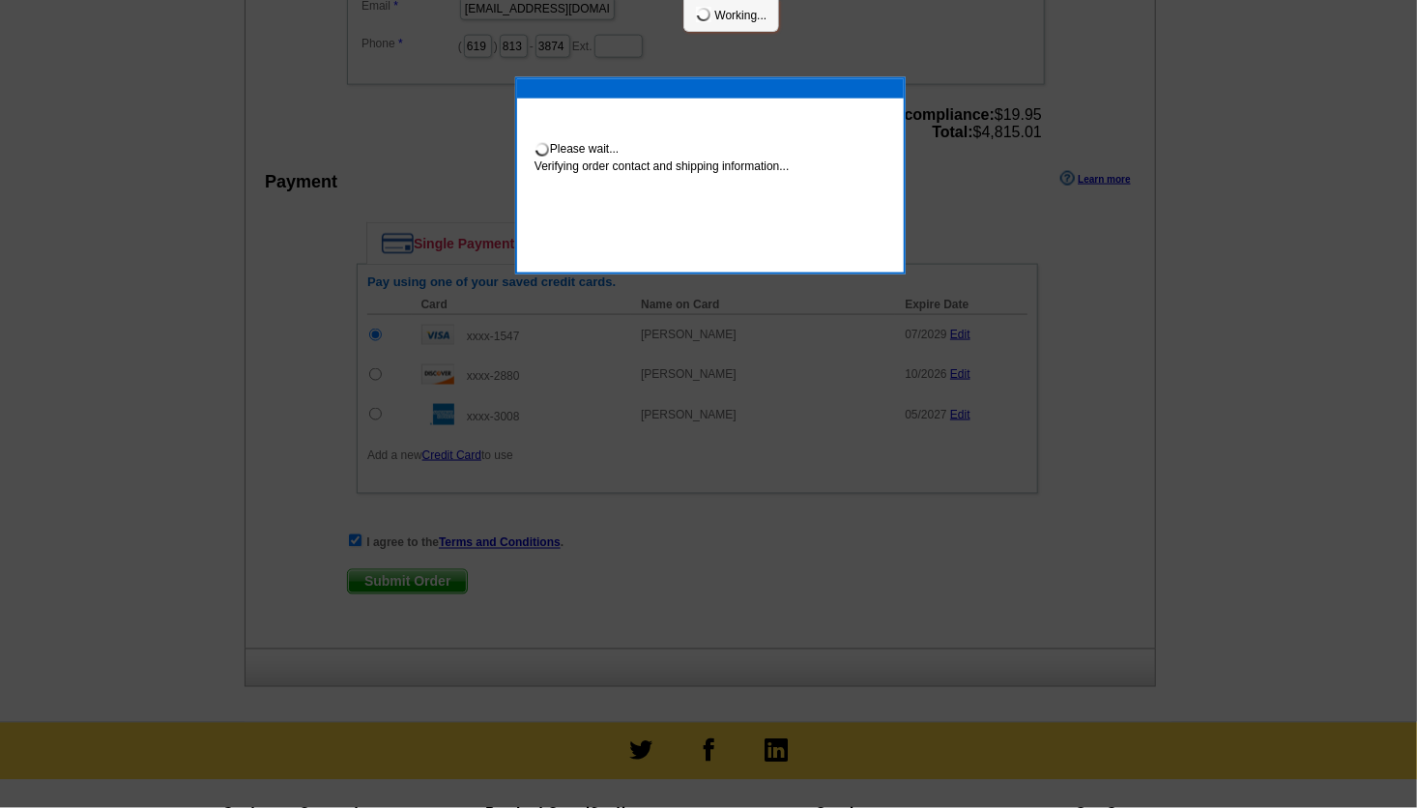
scroll to position [1236, 0]
